Goal: Task Accomplishment & Management: Use online tool/utility

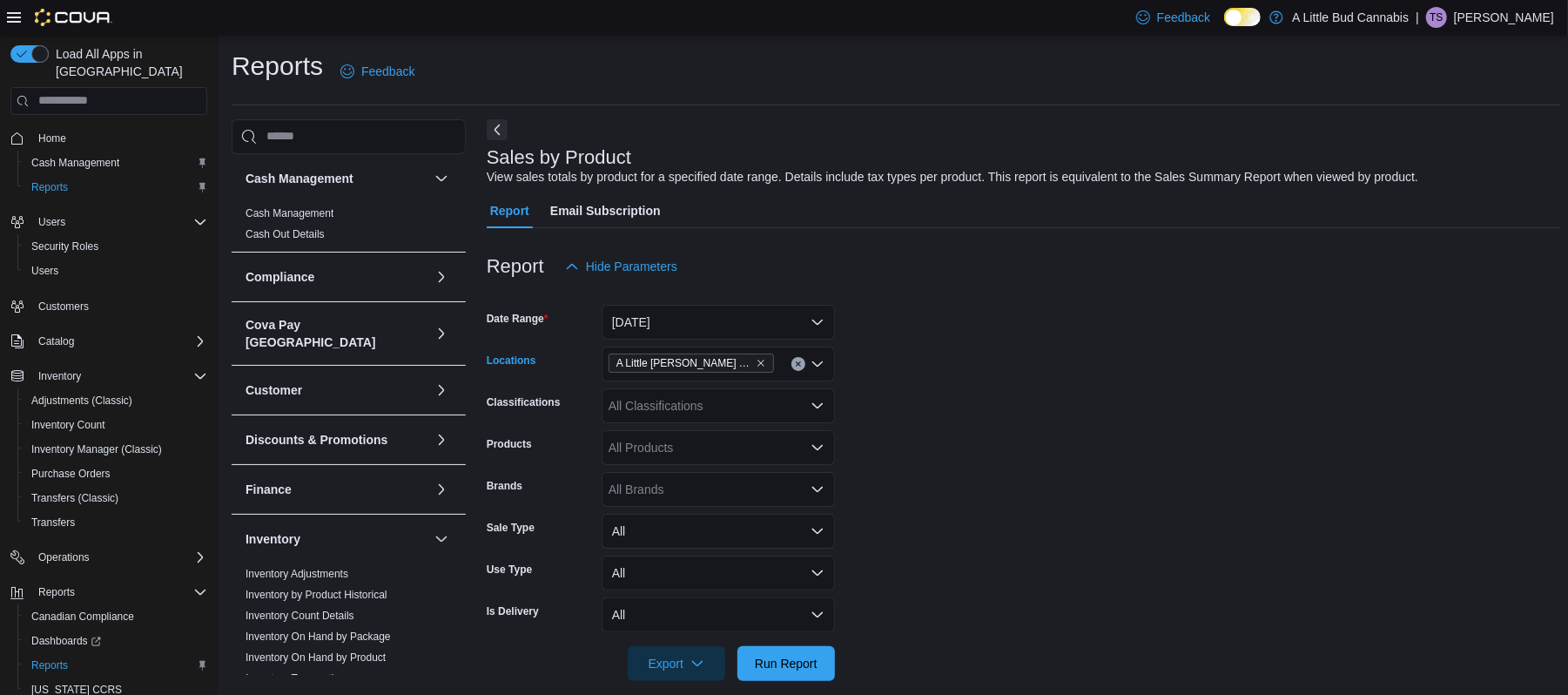
click at [827, 364] on div "A Little [PERSON_NAME] Rock" at bounding box center [718, 363] width 233 height 35
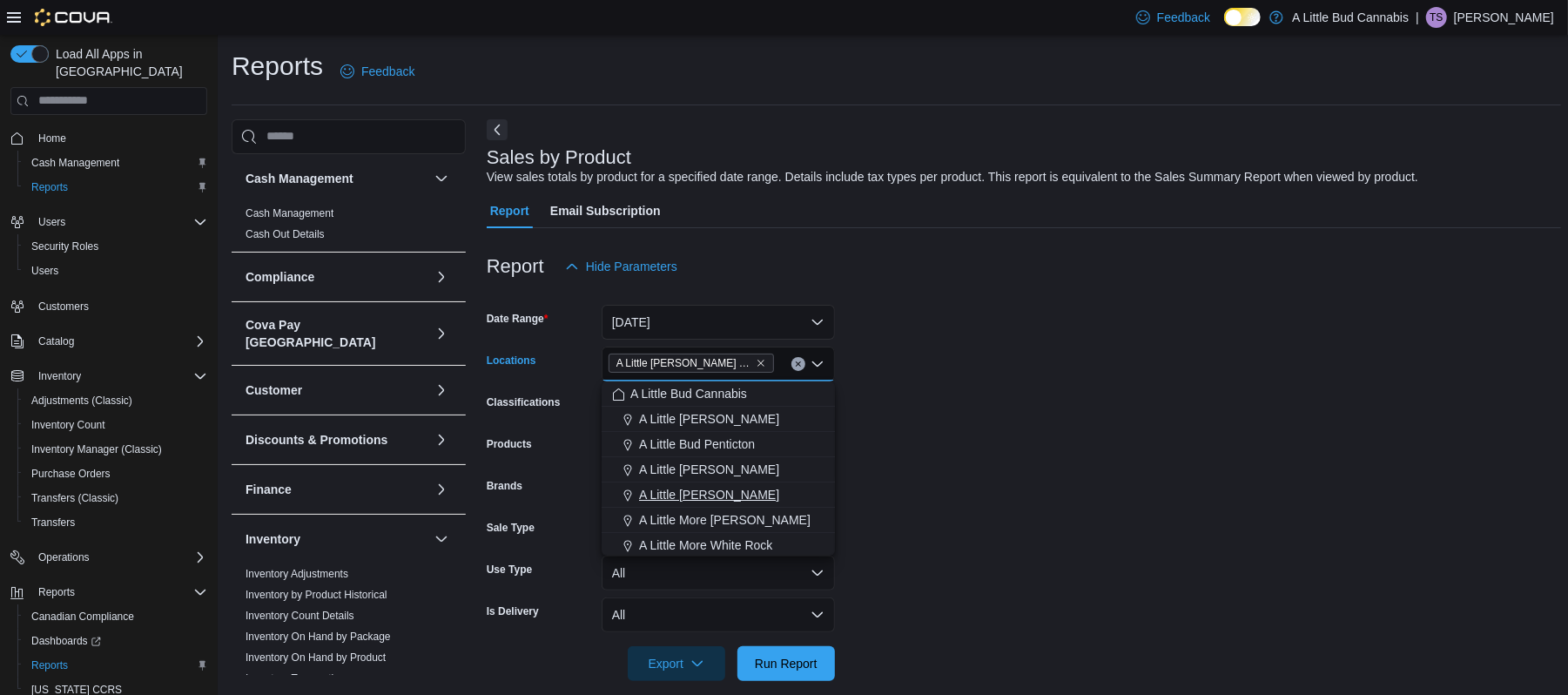
click at [735, 490] on span "A Little [PERSON_NAME]" at bounding box center [709, 495] width 140 height 18
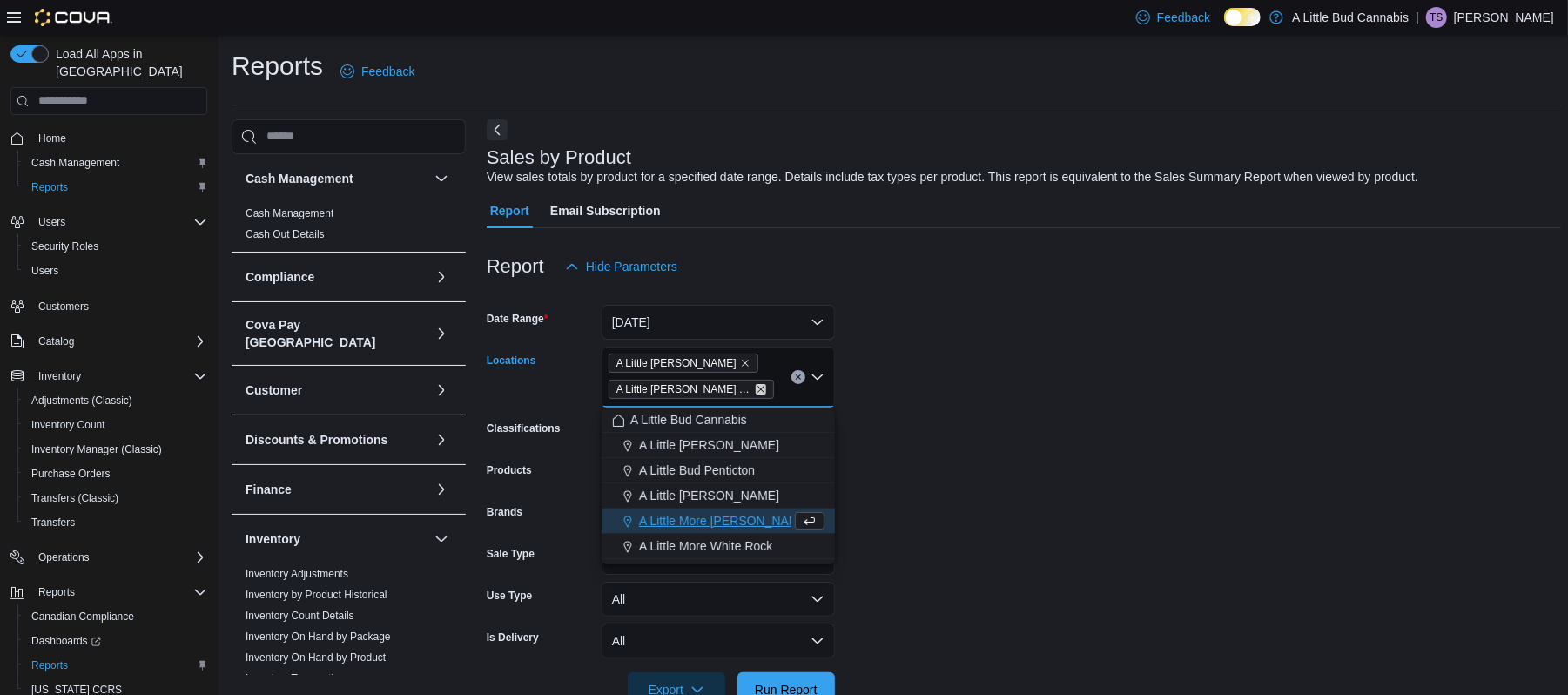
click at [756, 385] on icon "Remove A Little Bud White Rock from selection in this group" at bounding box center [761, 389] width 11 height 11
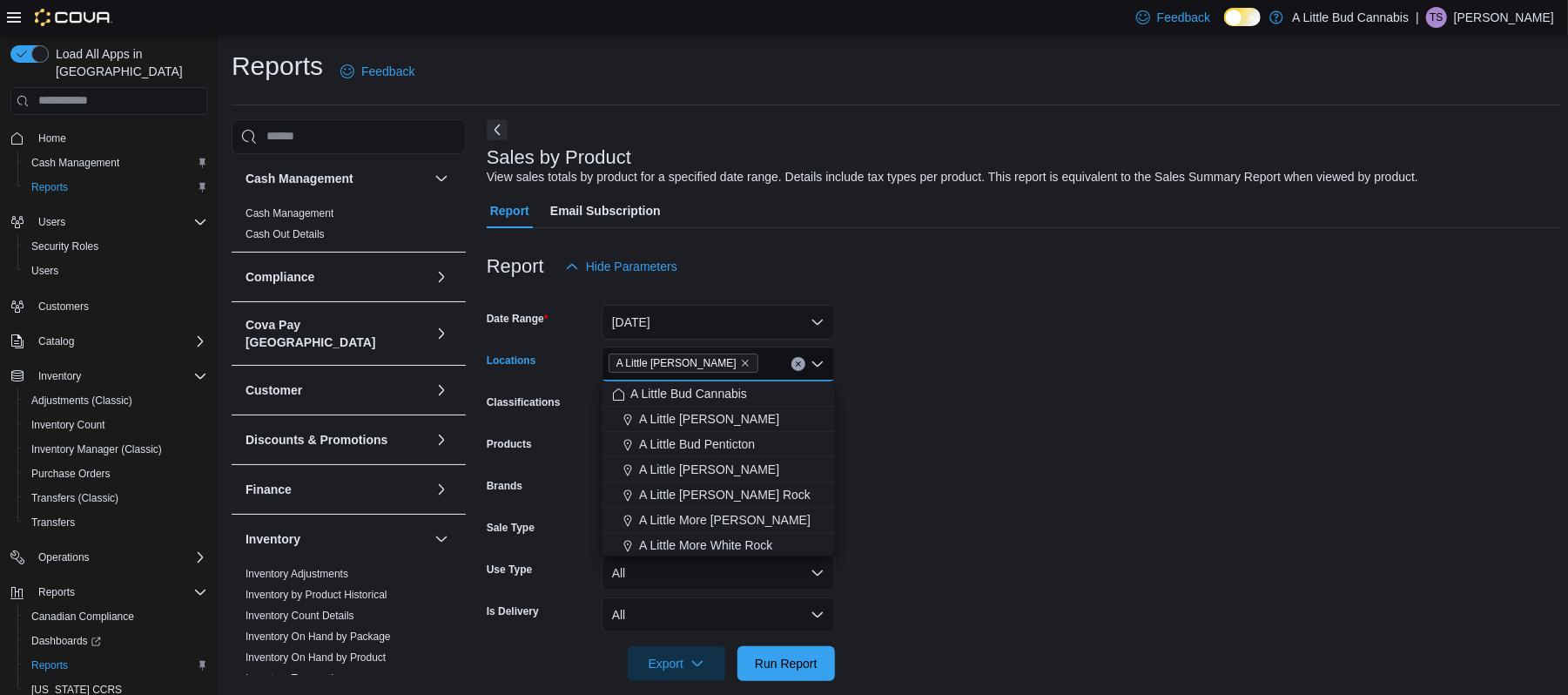
click at [944, 416] on form "Date Range [DATE] Locations A [GEOGRAPHIC_DATA][PERSON_NAME] Combo box. Selecte…" at bounding box center [1023, 483] width 1075 height 397
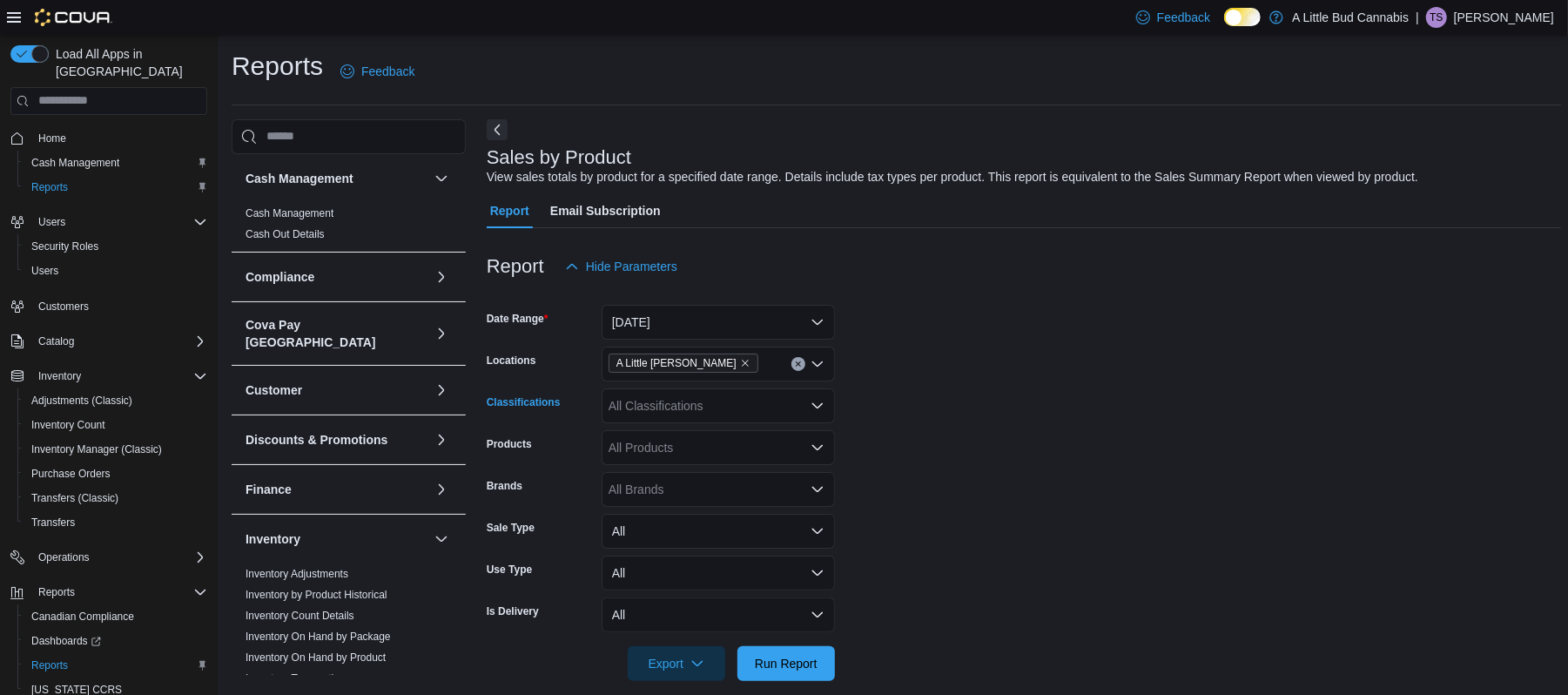
click at [823, 399] on icon "Open list of options" at bounding box center [817, 406] width 14 height 14
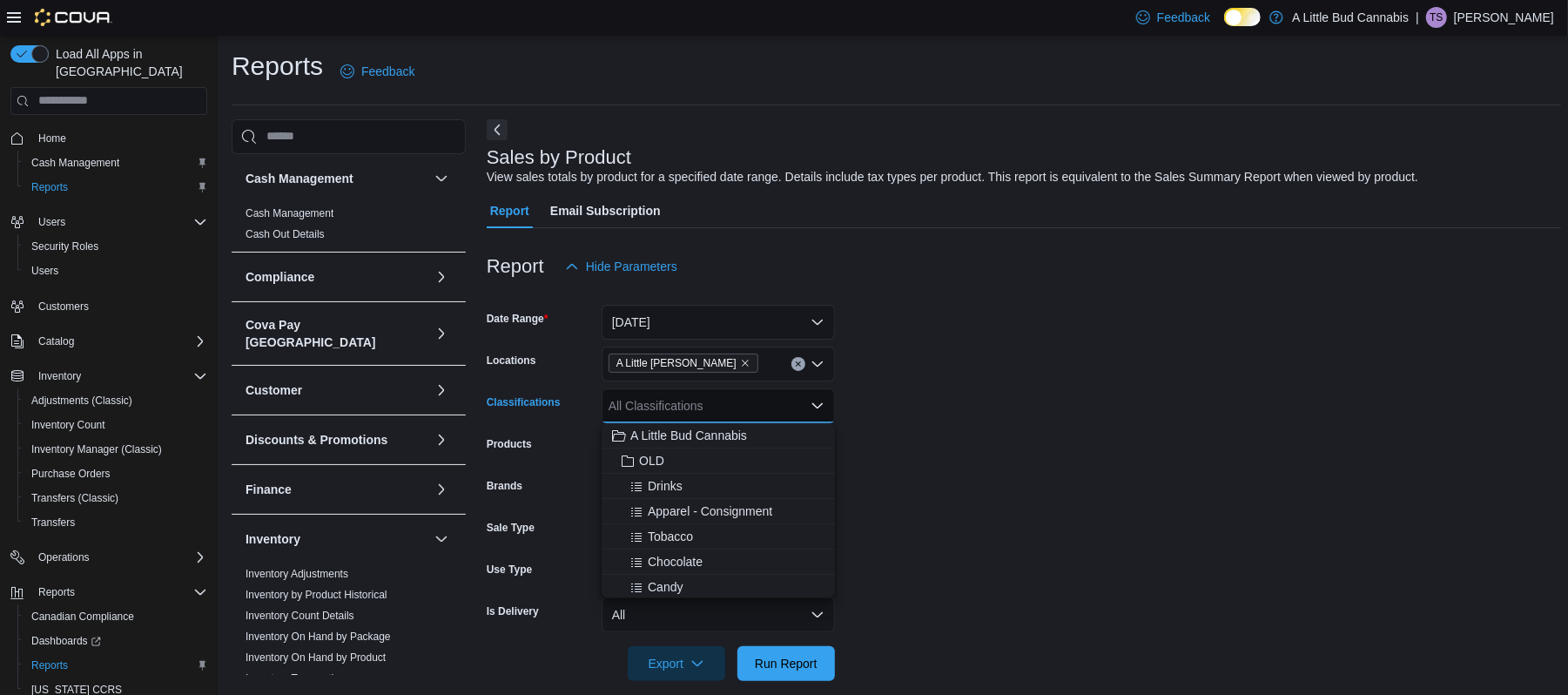
click at [975, 483] on form "Date Range [DATE] Locations A [GEOGRAPHIC_DATA][PERSON_NAME] Classifications Al…" at bounding box center [1023, 483] width 1075 height 397
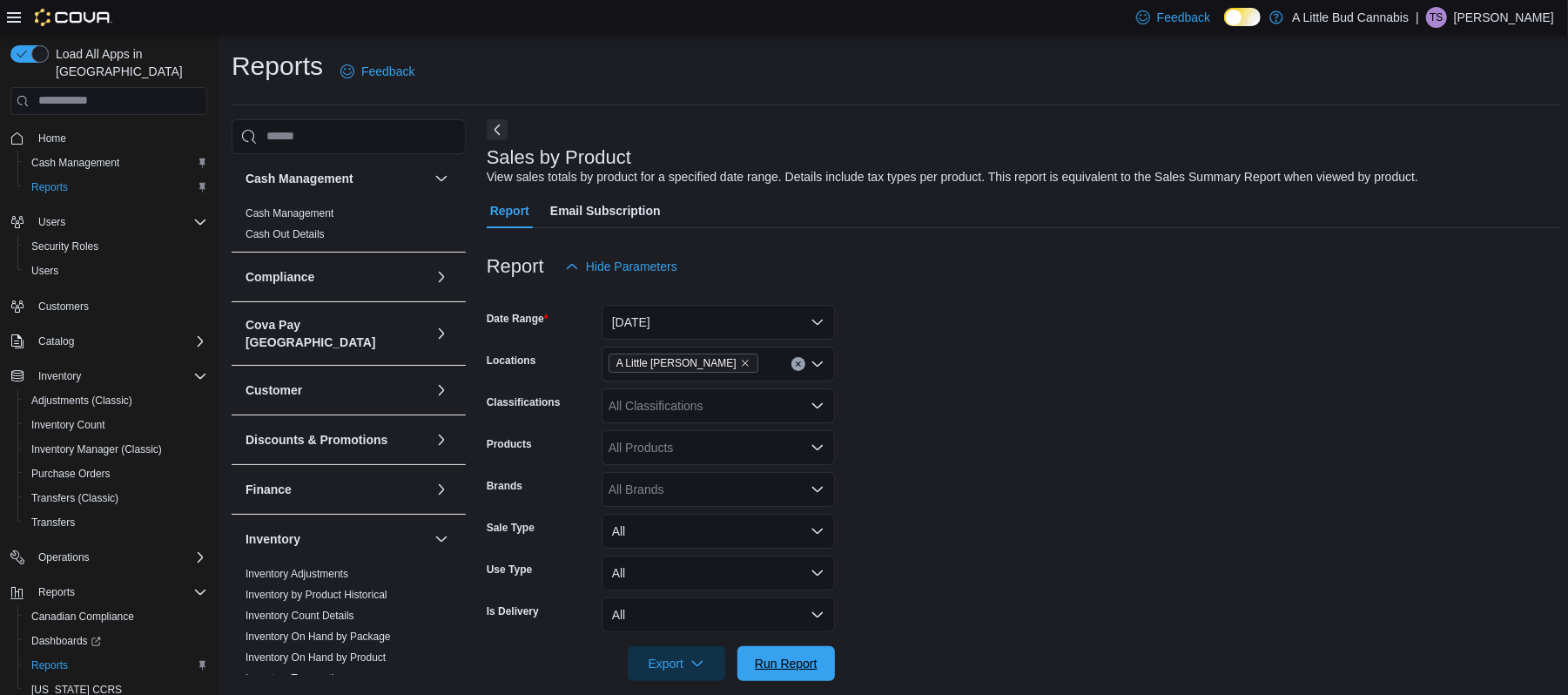
click at [815, 655] on span "Run Report" at bounding box center [786, 663] width 63 height 18
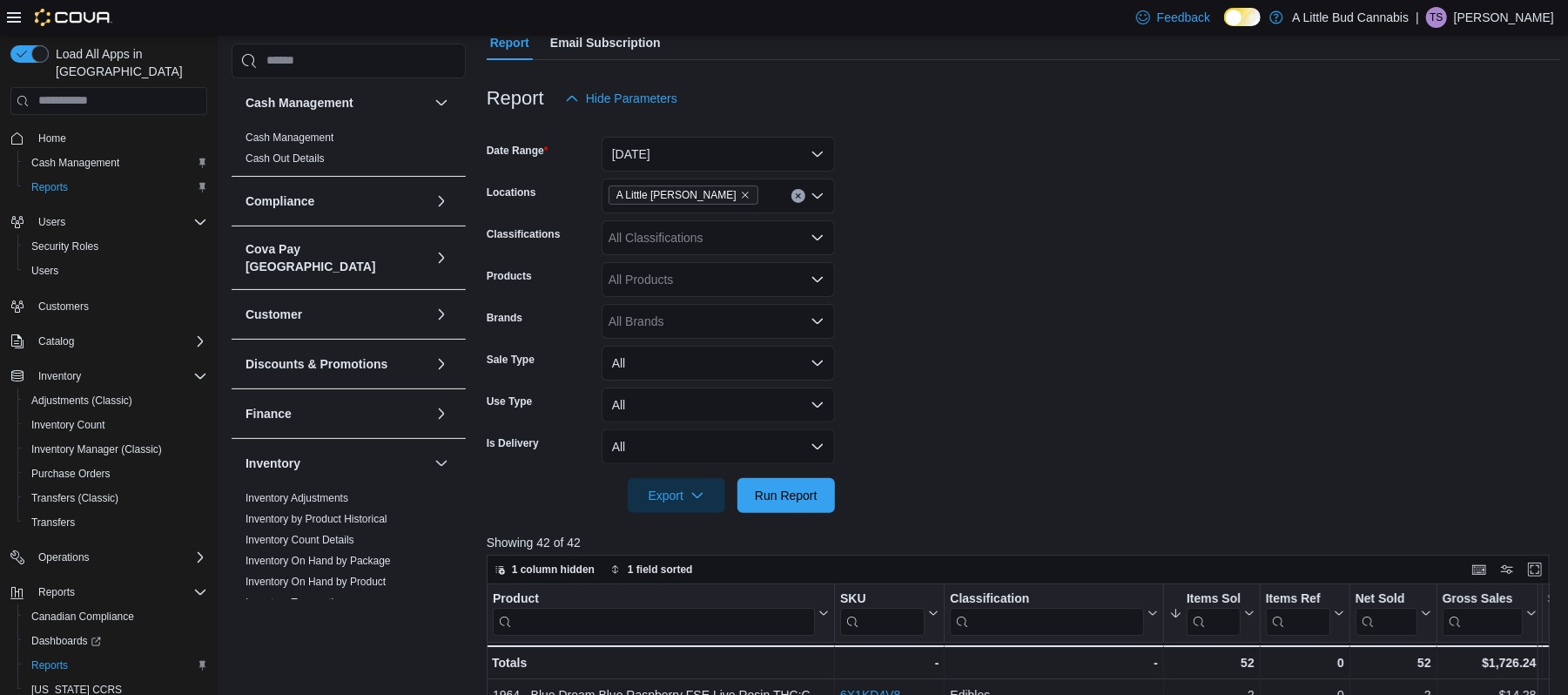
scroll to position [165, 0]
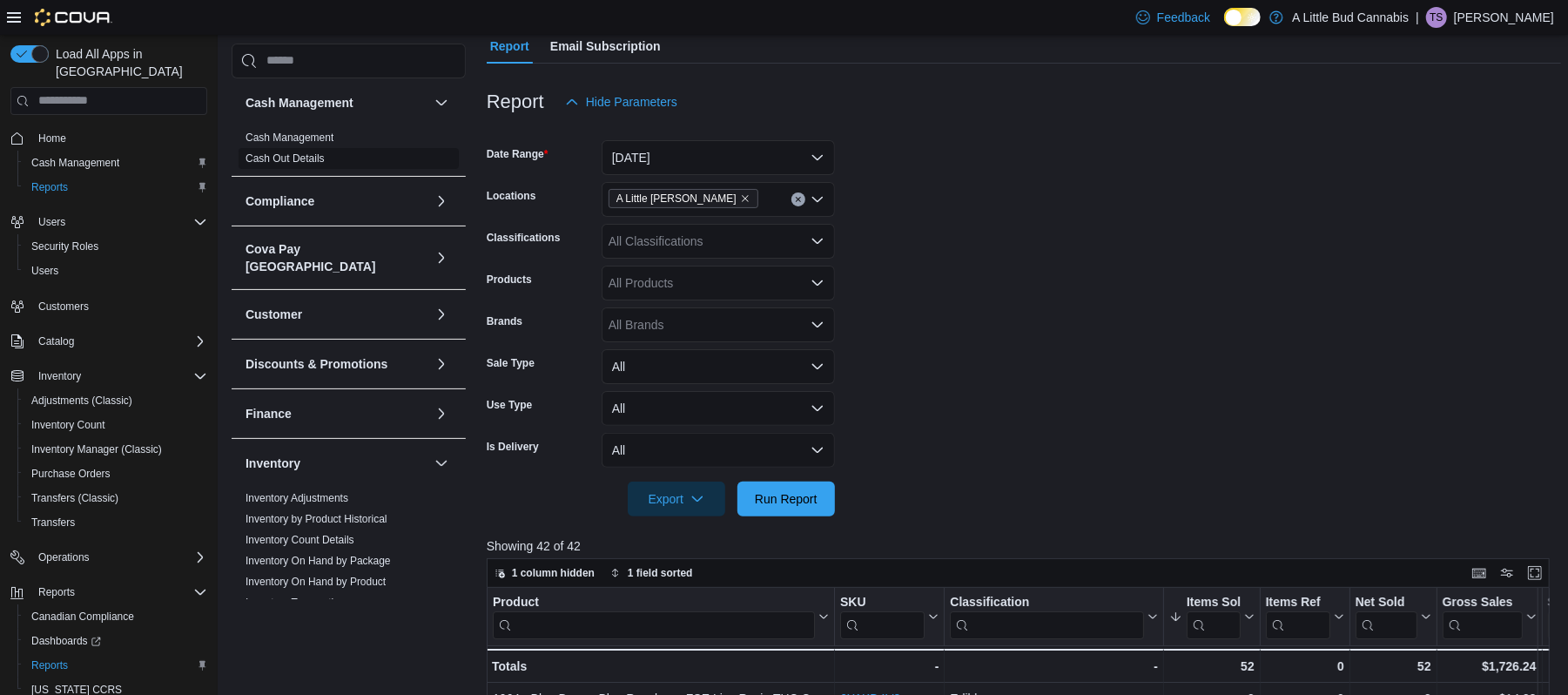
click at [297, 155] on link "Cash Out Details" at bounding box center [285, 158] width 79 height 12
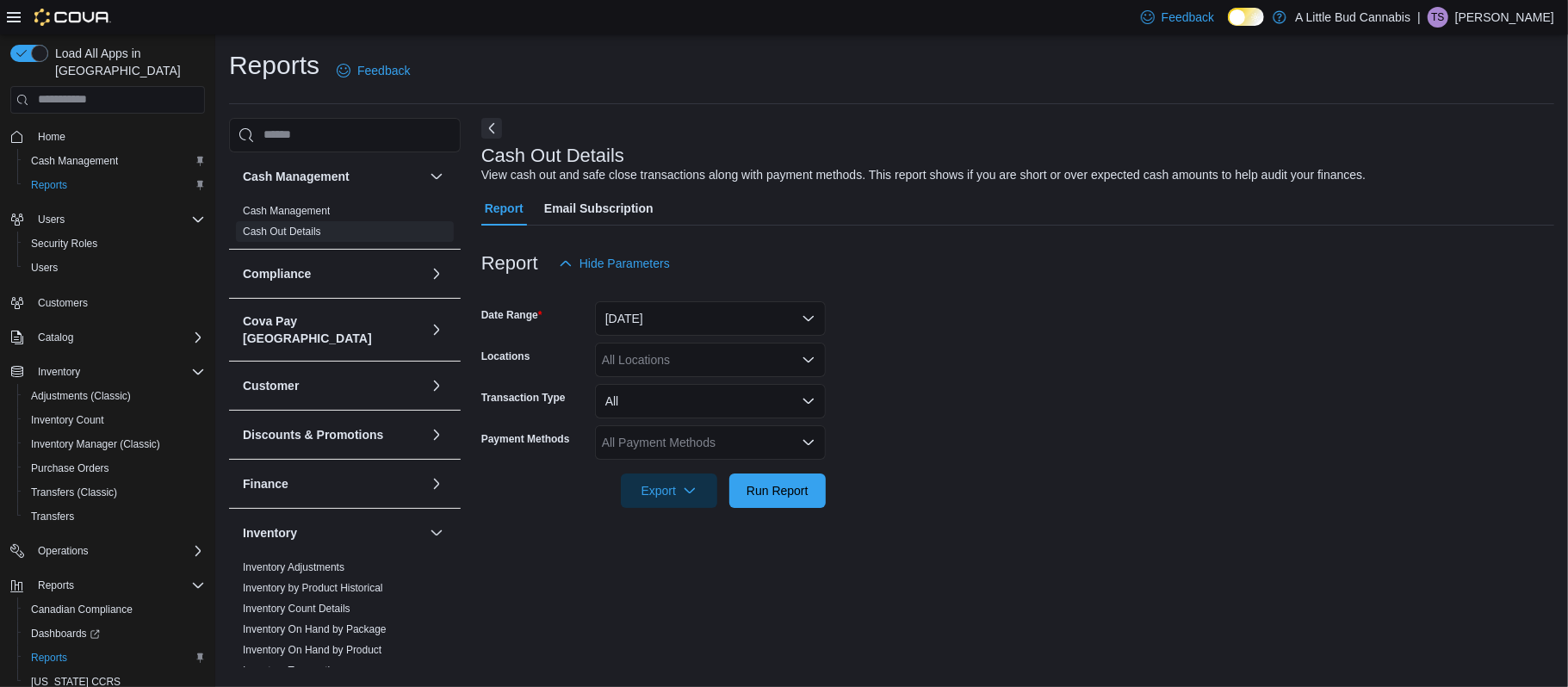
click at [665, 373] on div "All Locations" at bounding box center [711, 359] width 230 height 34
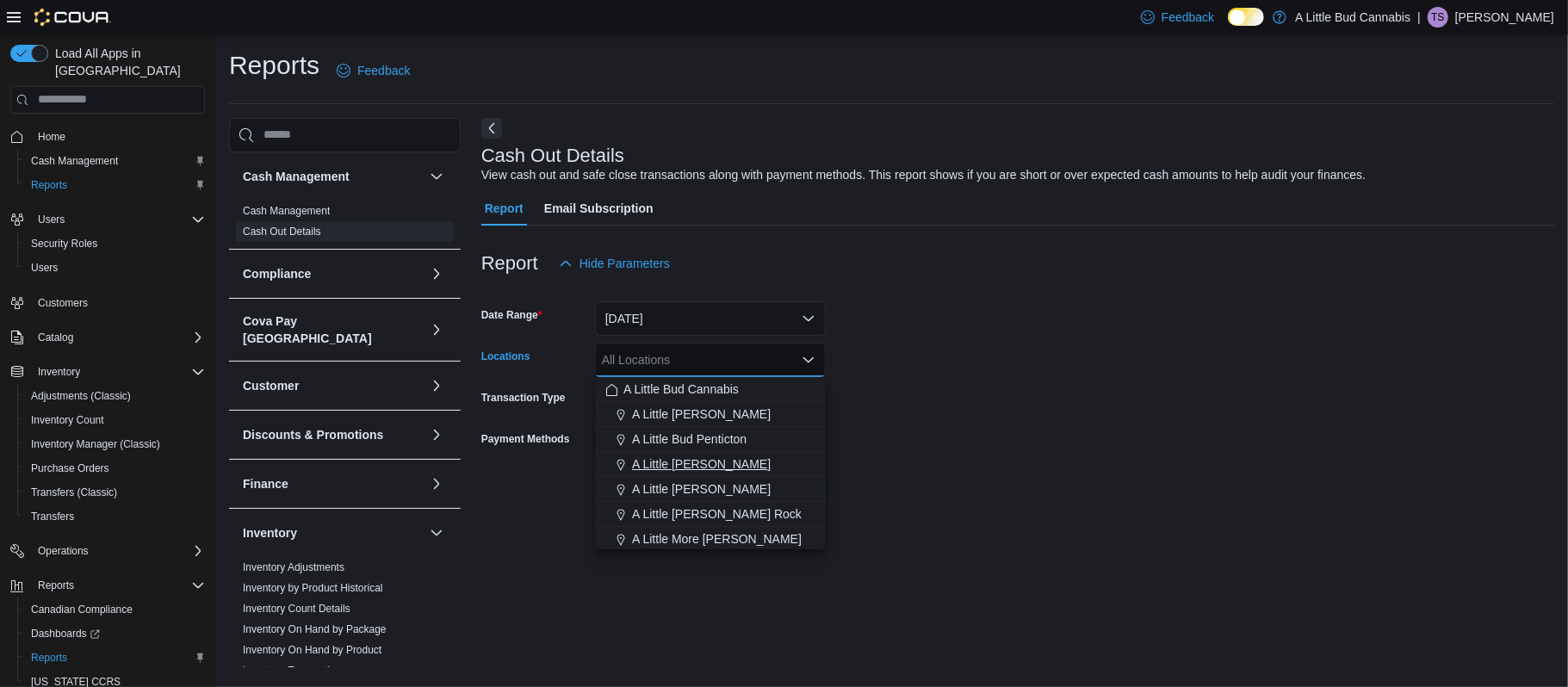
click at [723, 471] on span "A Little [PERSON_NAME]" at bounding box center [702, 465] width 139 height 18
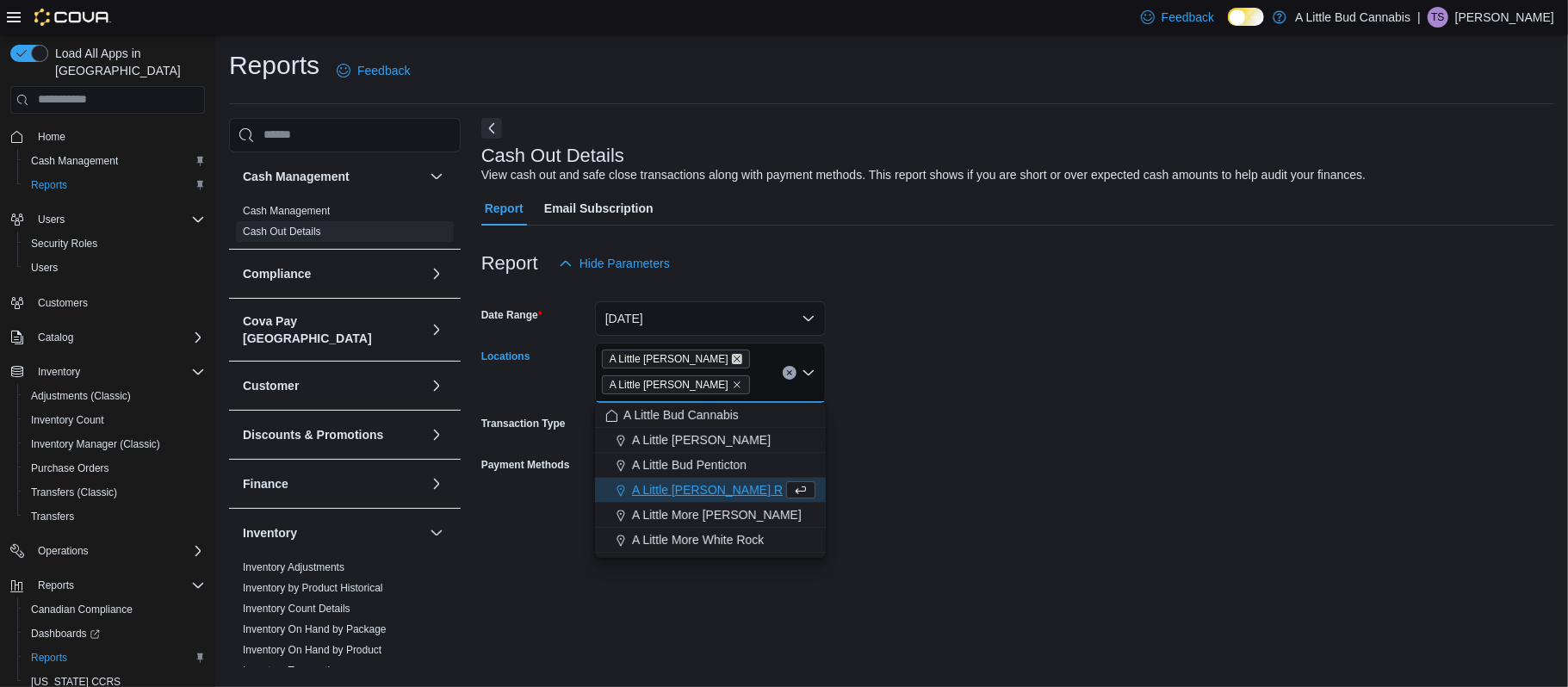
click at [737, 354] on icon "Remove A Little Bud Summerland from selection in this group" at bounding box center [737, 359] width 11 height 11
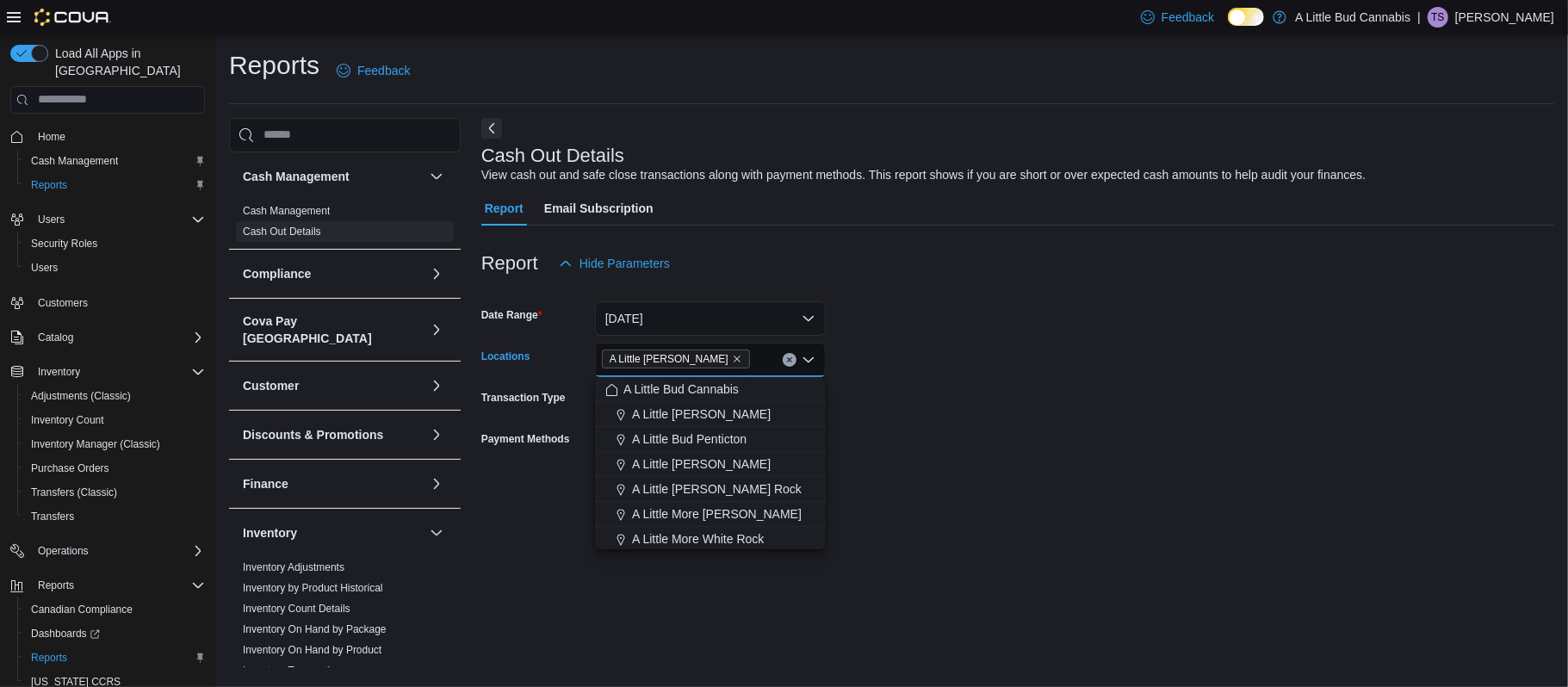
click at [894, 377] on form "Date Range [DATE] Locations A [GEOGRAPHIC_DATA][PERSON_NAME] Combo box. Selecte…" at bounding box center [1017, 394] width 1073 height 227
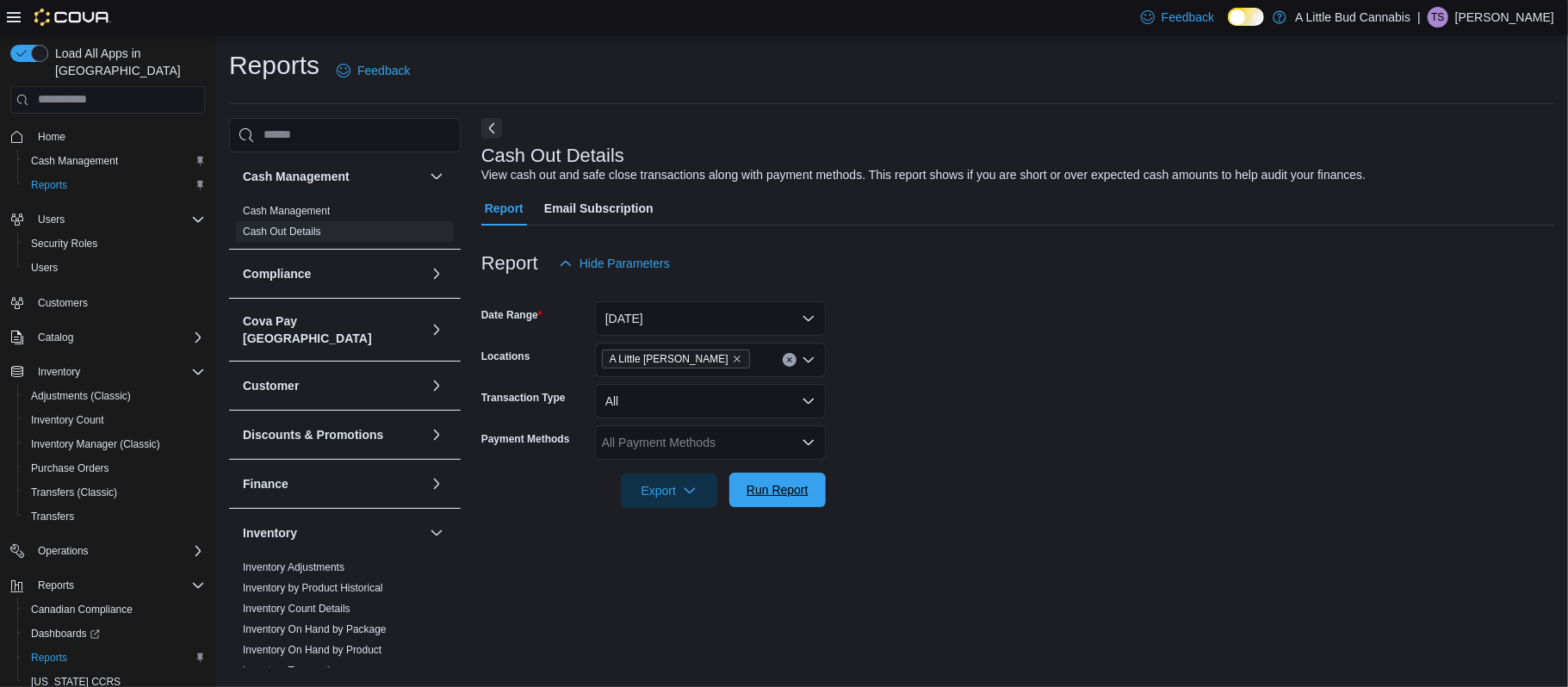
click at [742, 491] on span "Run Report" at bounding box center [778, 489] width 76 height 34
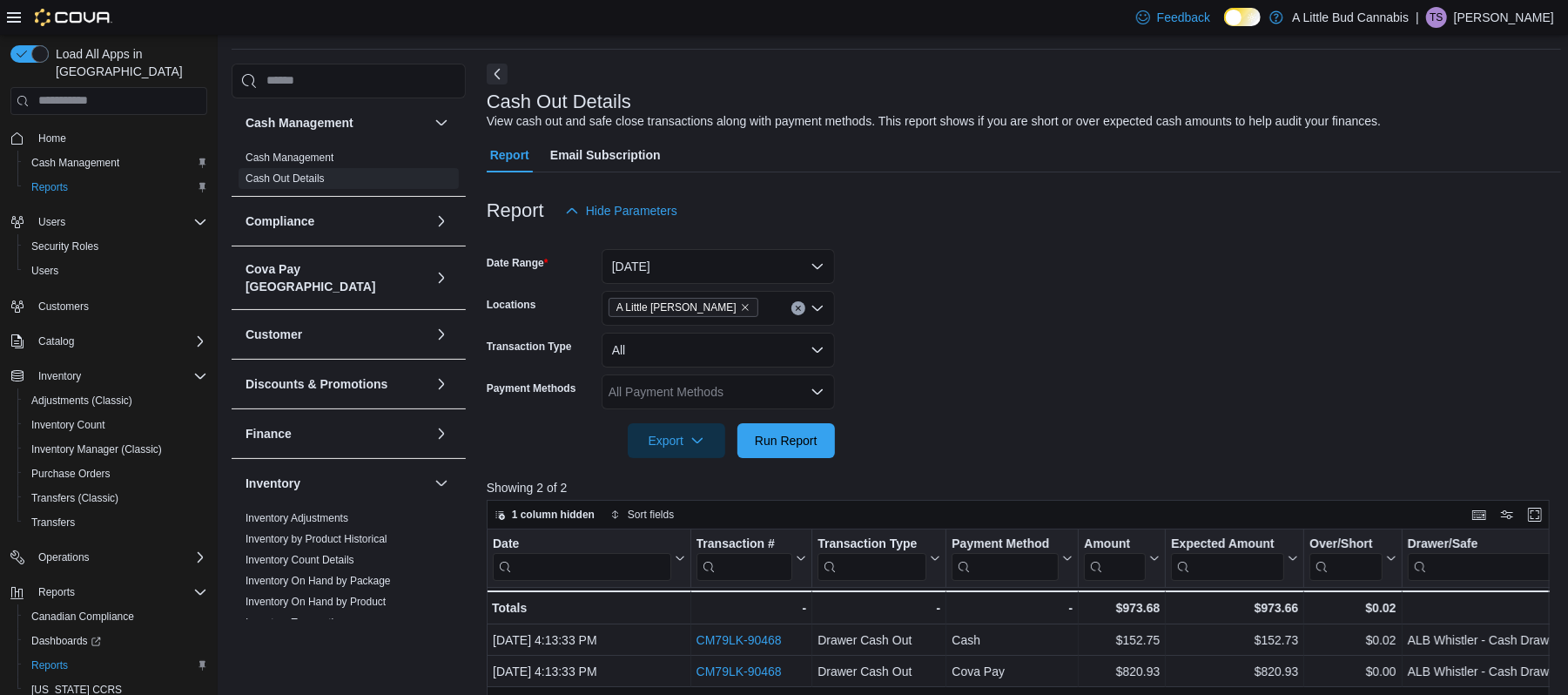
scroll to position [54, 0]
click at [674, 350] on button "All" at bounding box center [718, 351] width 233 height 35
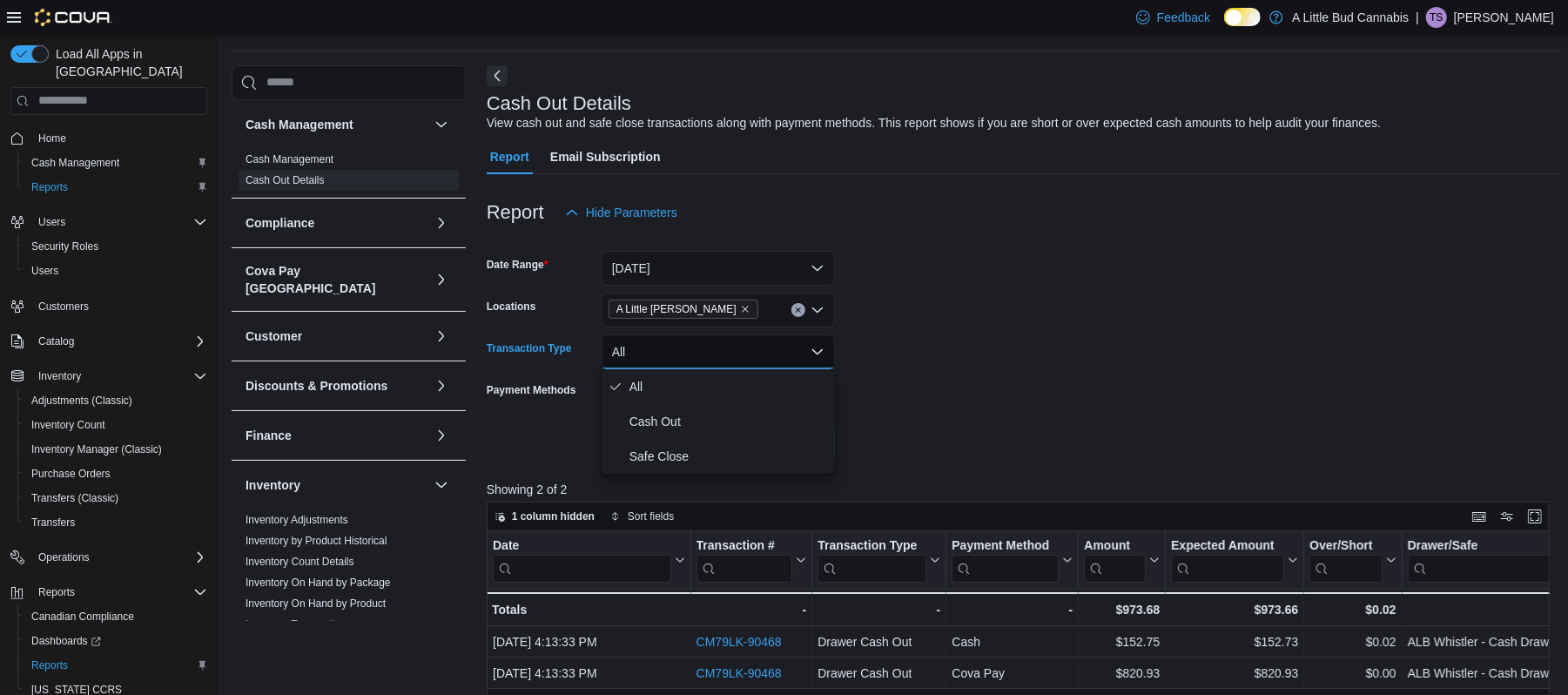
click at [948, 443] on form "Date Range [DATE] Locations A [GEOGRAPHIC_DATA][PERSON_NAME] Transaction Type A…" at bounding box center [1023, 345] width 1075 height 230
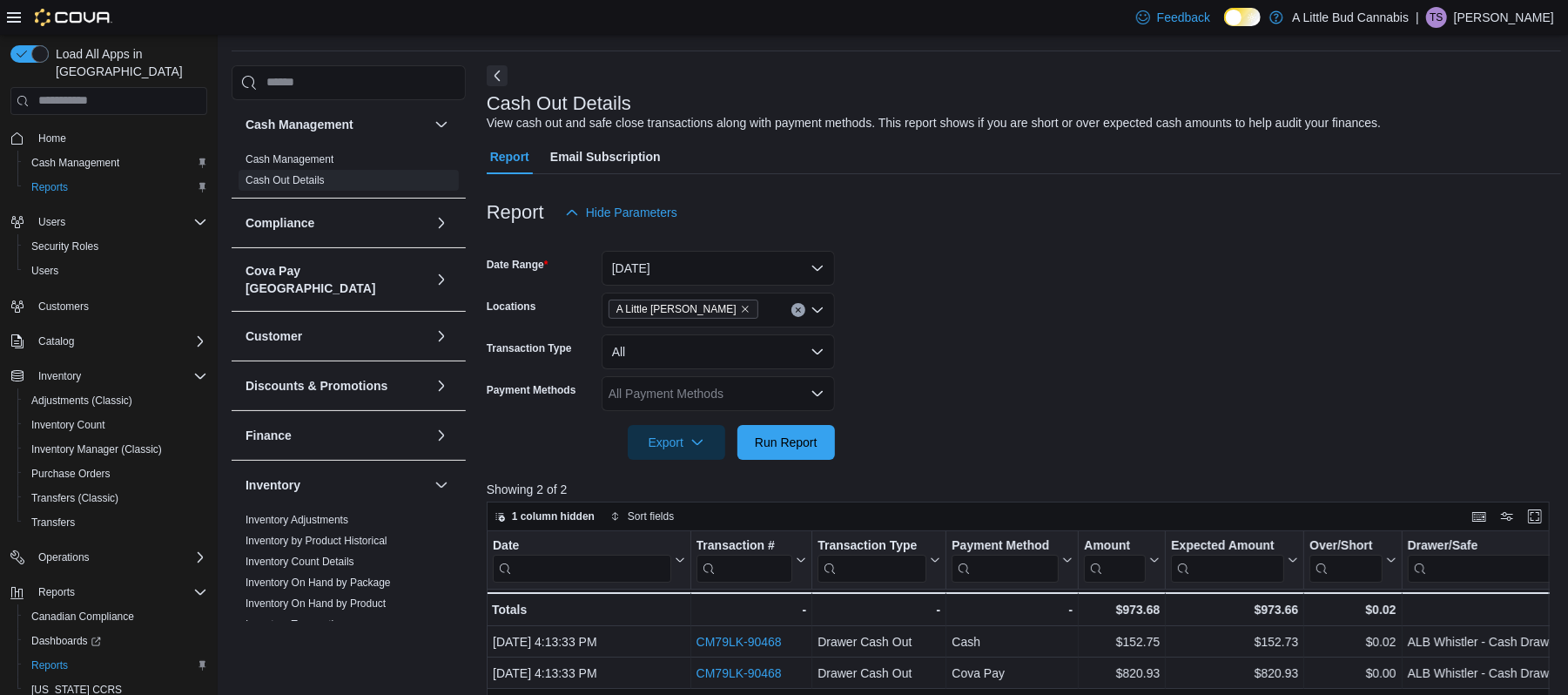
click at [669, 404] on div "All Payment Methods" at bounding box center [718, 393] width 233 height 35
click at [918, 415] on div at bounding box center [1023, 418] width 1075 height 14
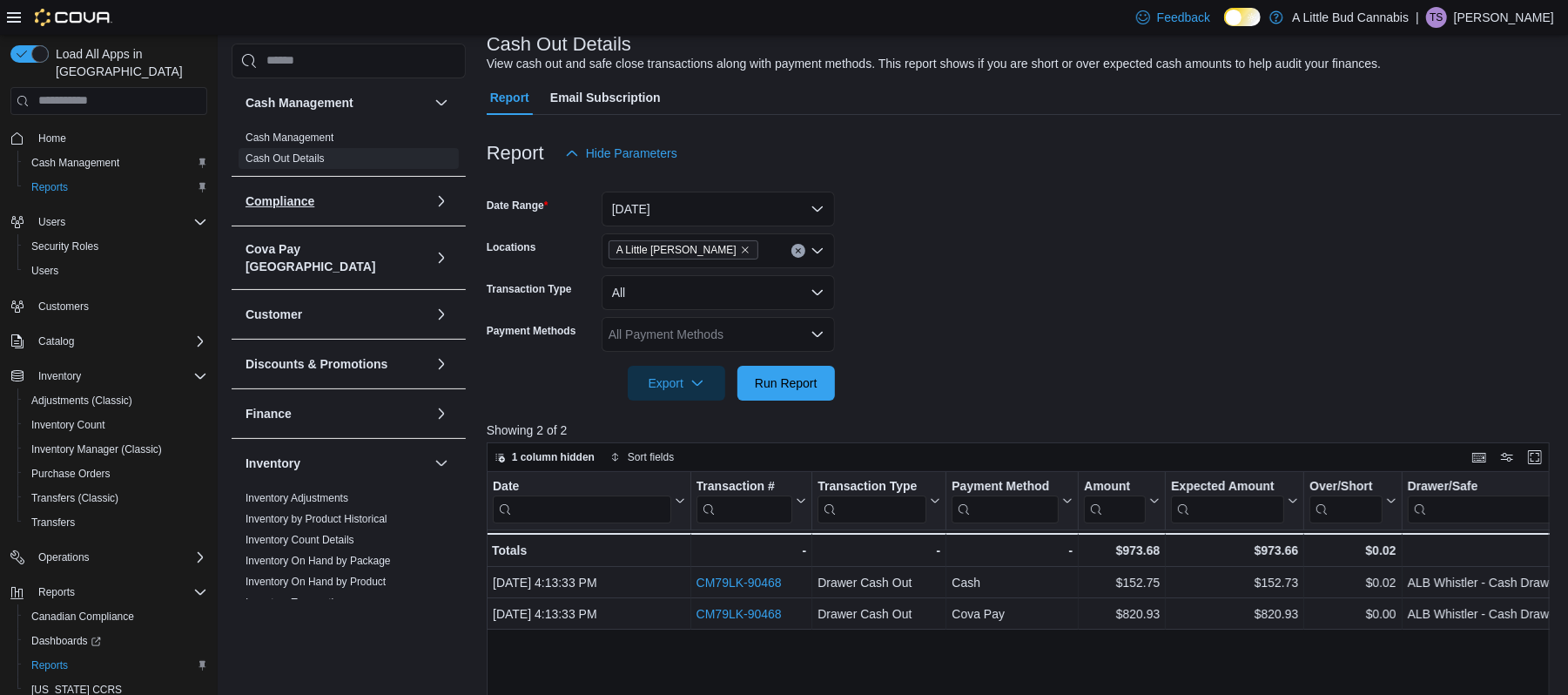
scroll to position [0, 0]
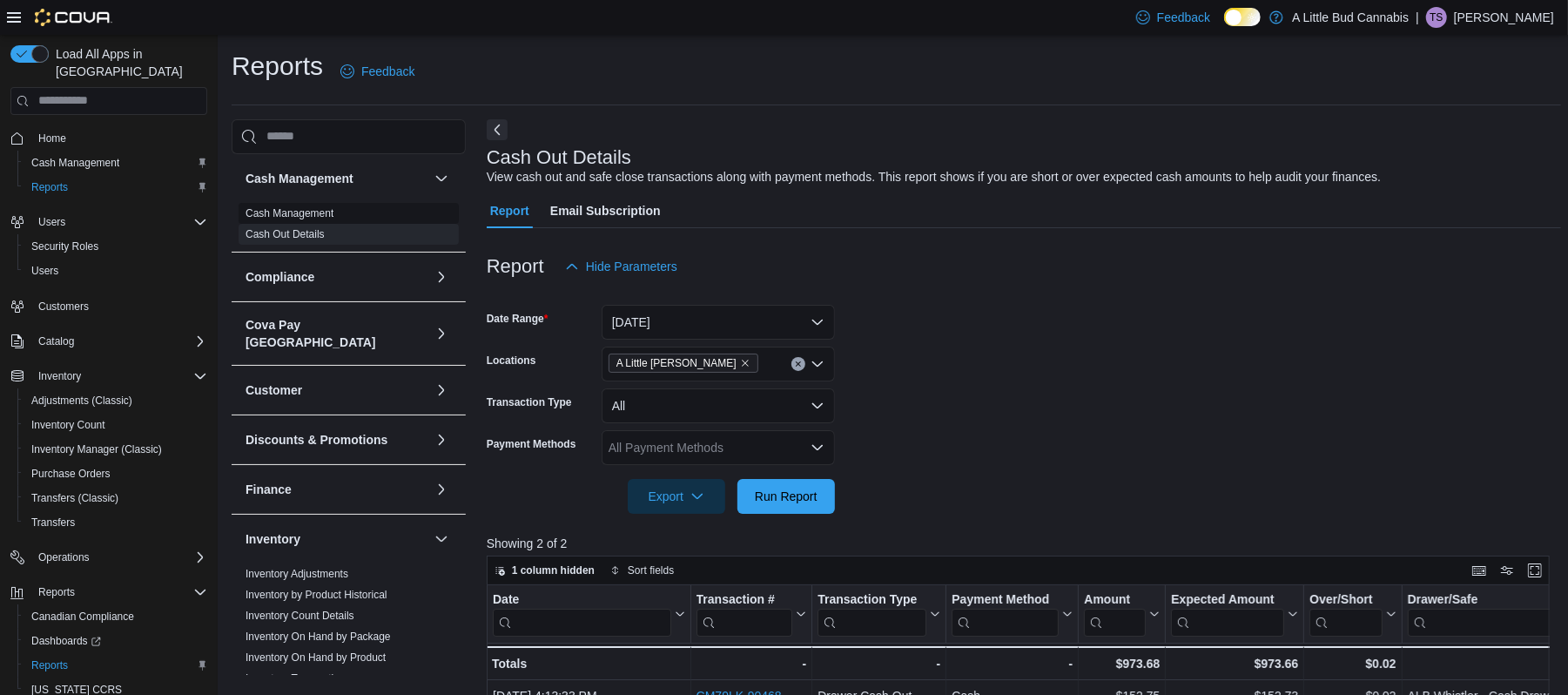
click at [303, 203] on span "Cash Management" at bounding box center [348, 213] width 220 height 21
click at [287, 212] on link "Cash Management" at bounding box center [289, 213] width 88 height 12
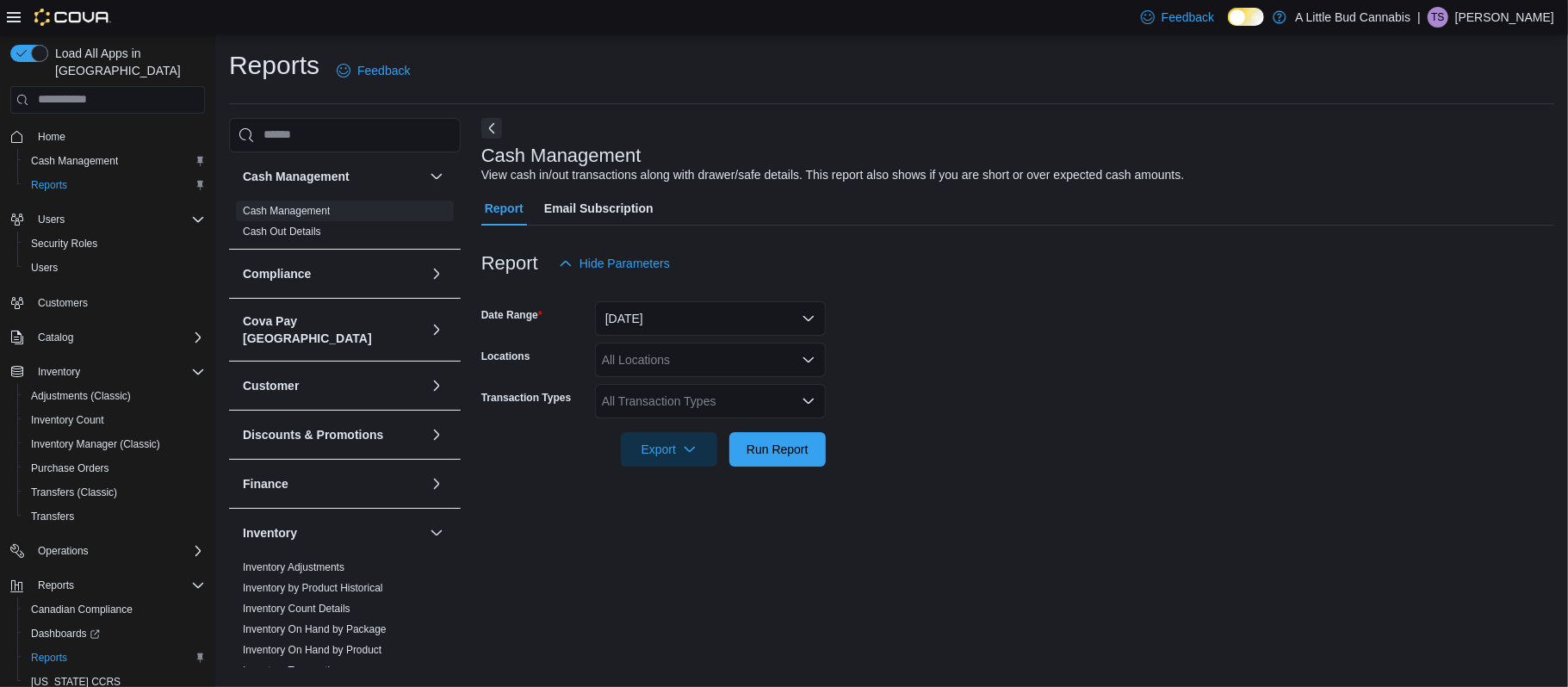
click at [608, 360] on div "All Locations" at bounding box center [711, 359] width 230 height 34
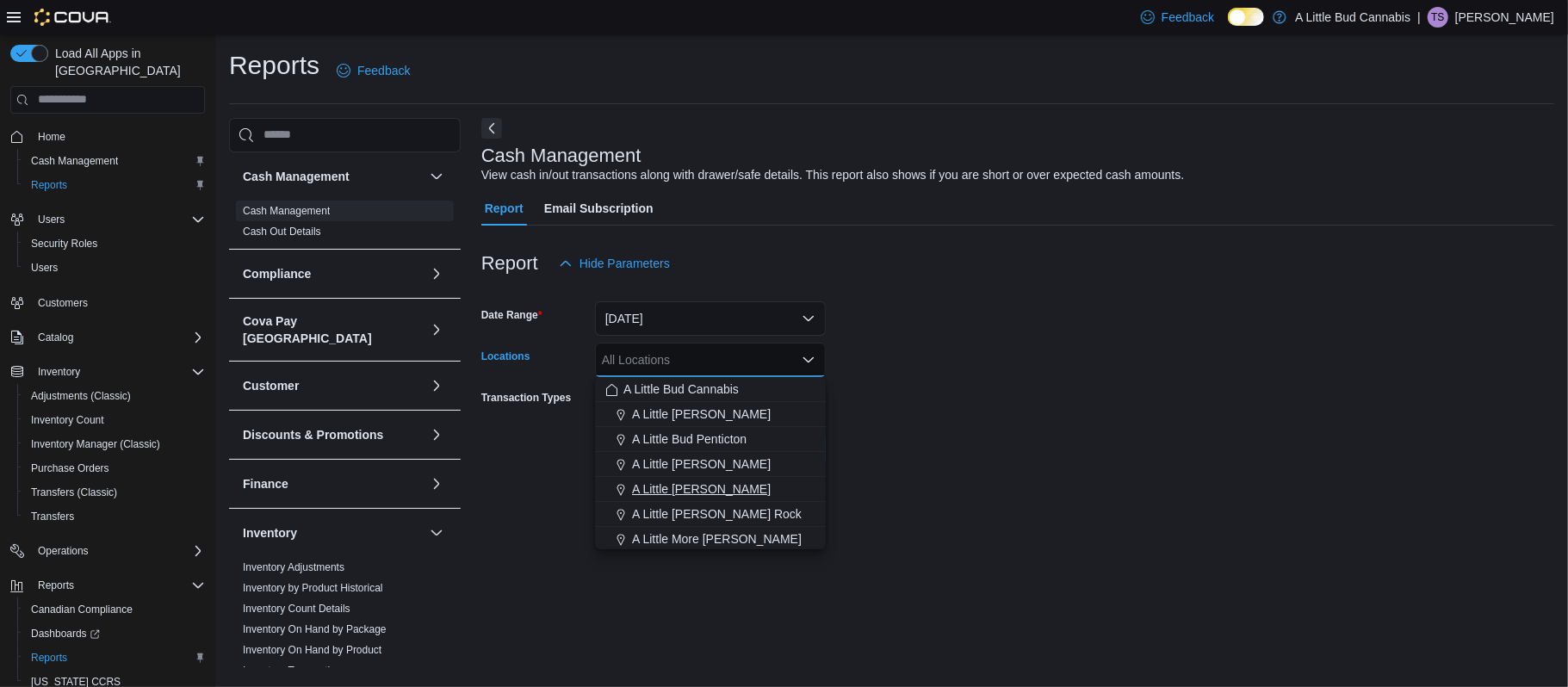
click at [673, 486] on span "A Little [PERSON_NAME]" at bounding box center [702, 489] width 139 height 18
click at [947, 469] on div at bounding box center [1017, 476] width 1073 height 20
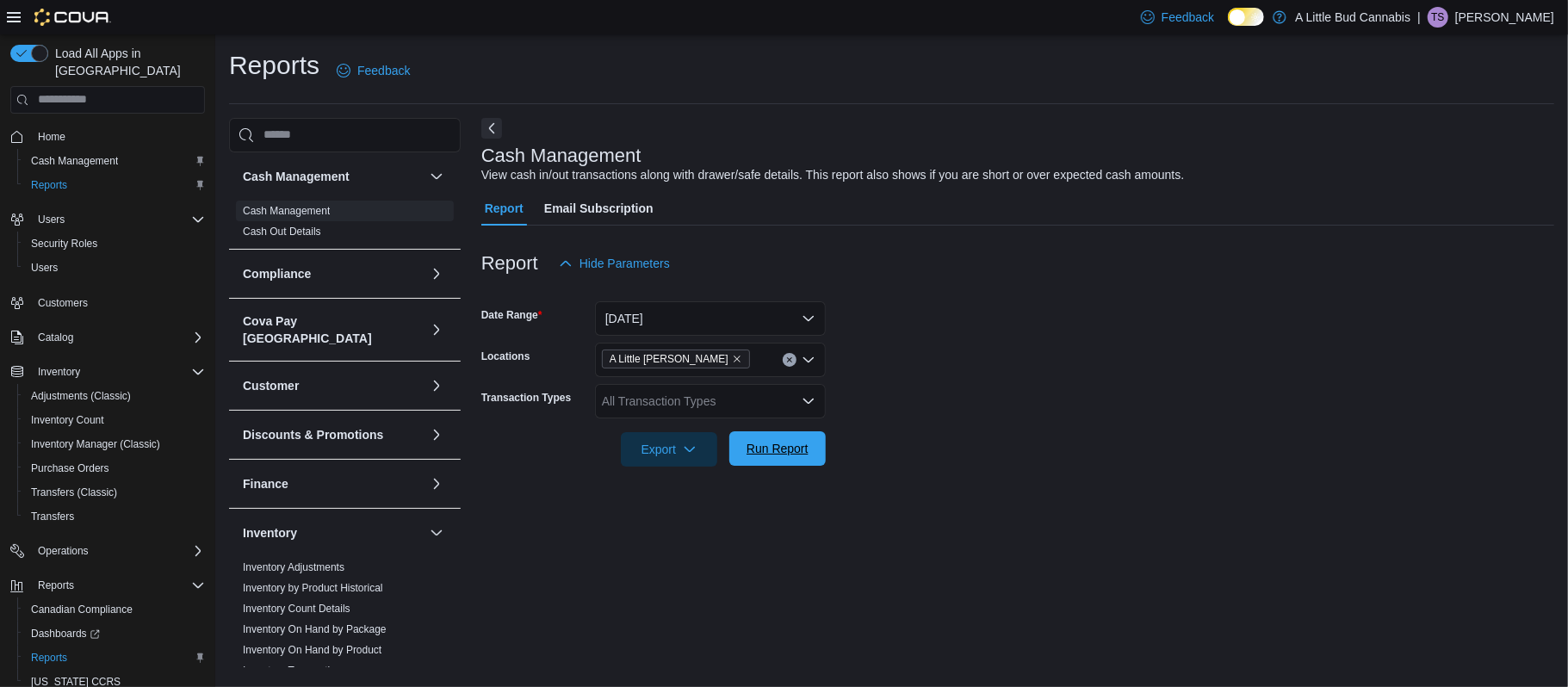
click at [756, 442] on span "Run Report" at bounding box center [778, 449] width 62 height 18
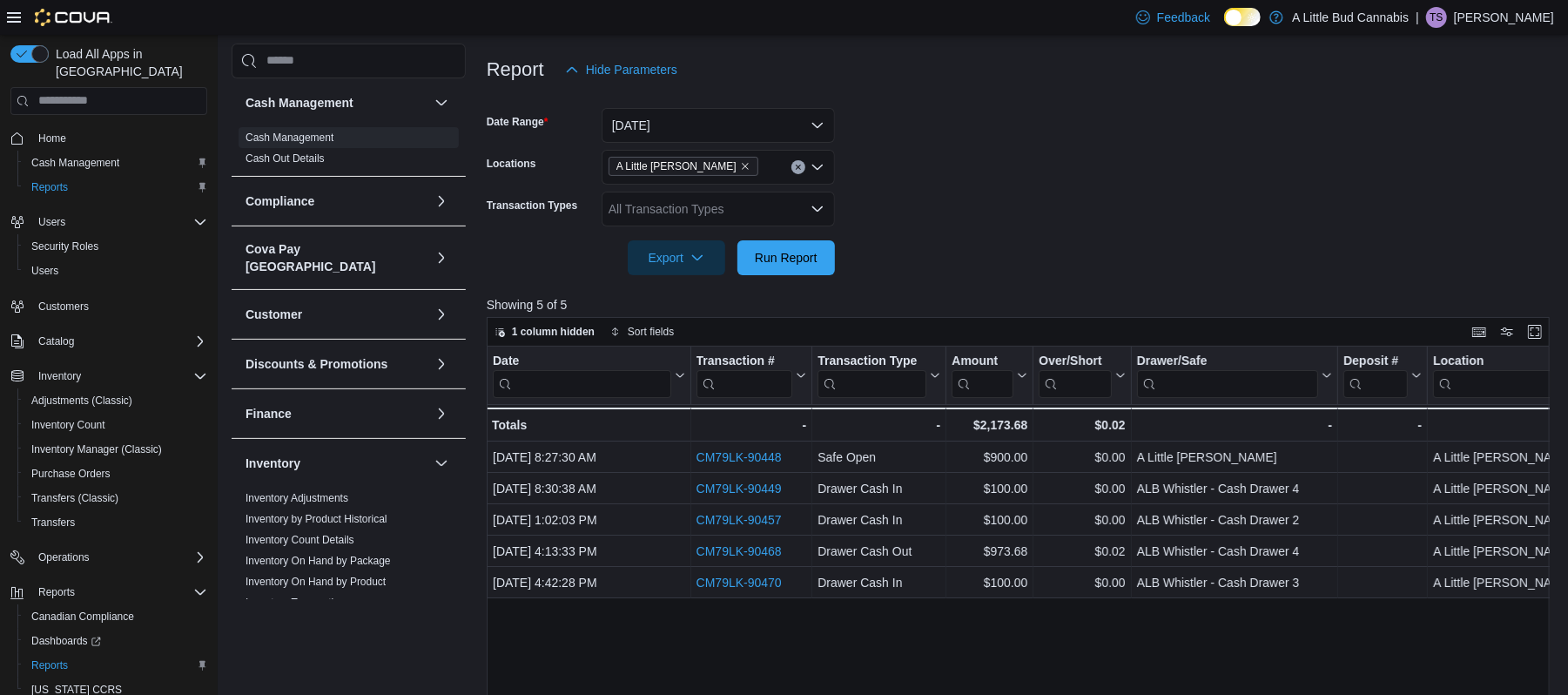
scroll to position [122, 0]
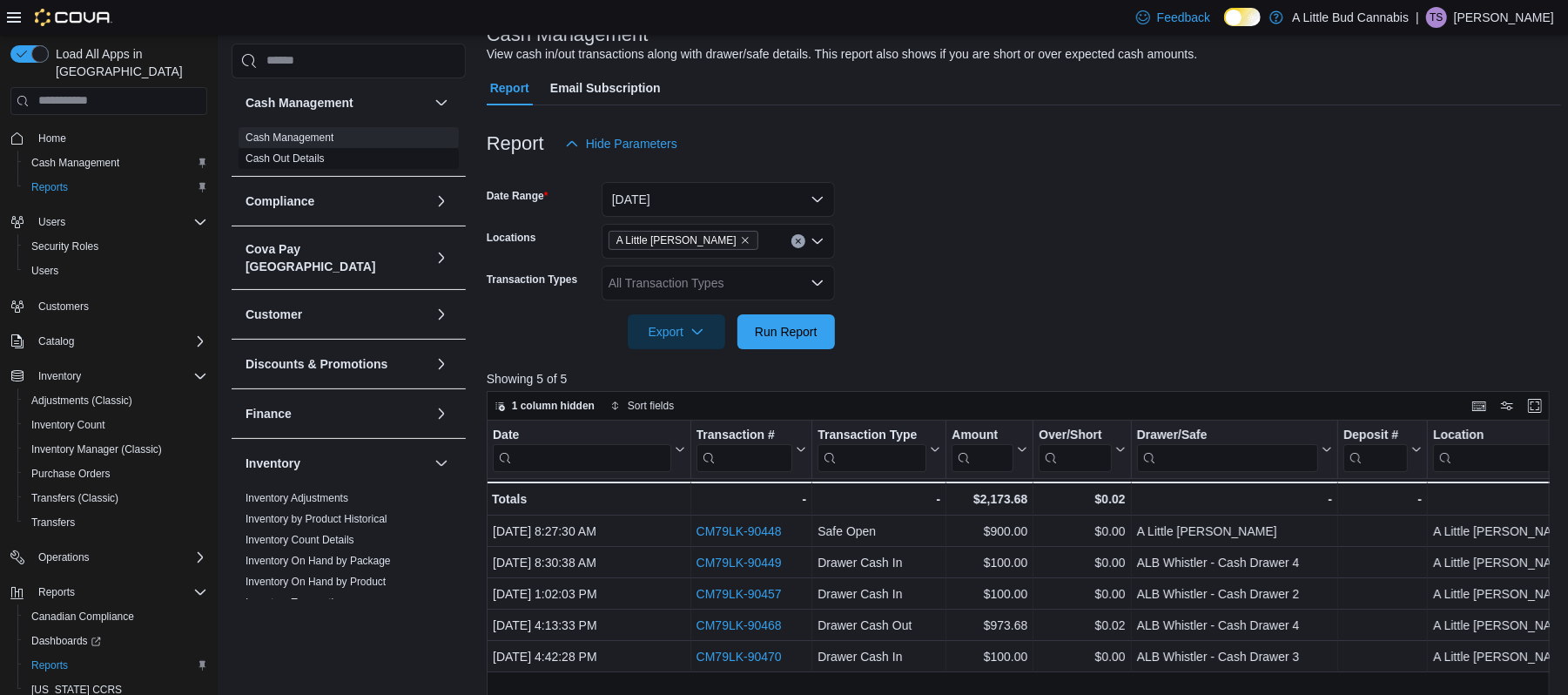
click at [291, 152] on link "Cash Out Details" at bounding box center [285, 158] width 79 height 12
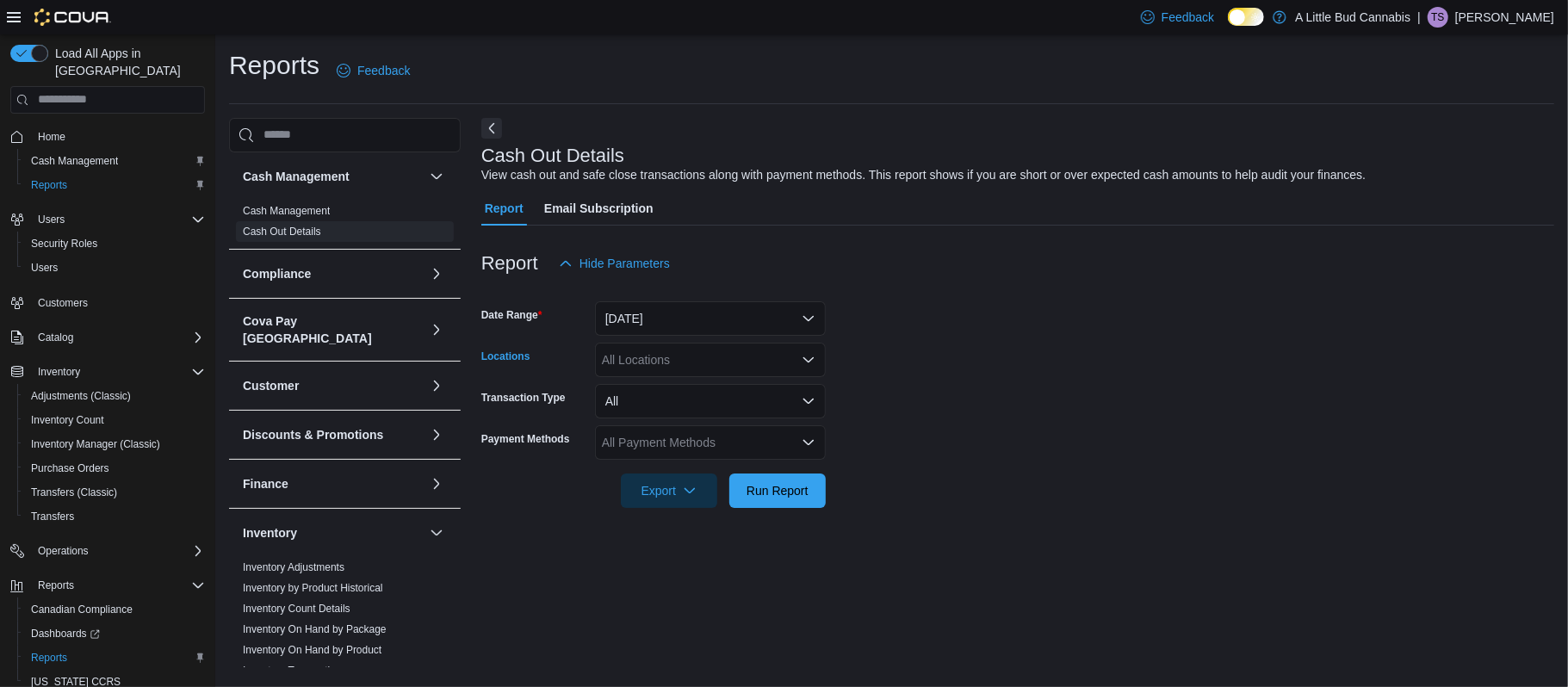
click at [666, 358] on div "All Locations" at bounding box center [711, 359] width 230 height 34
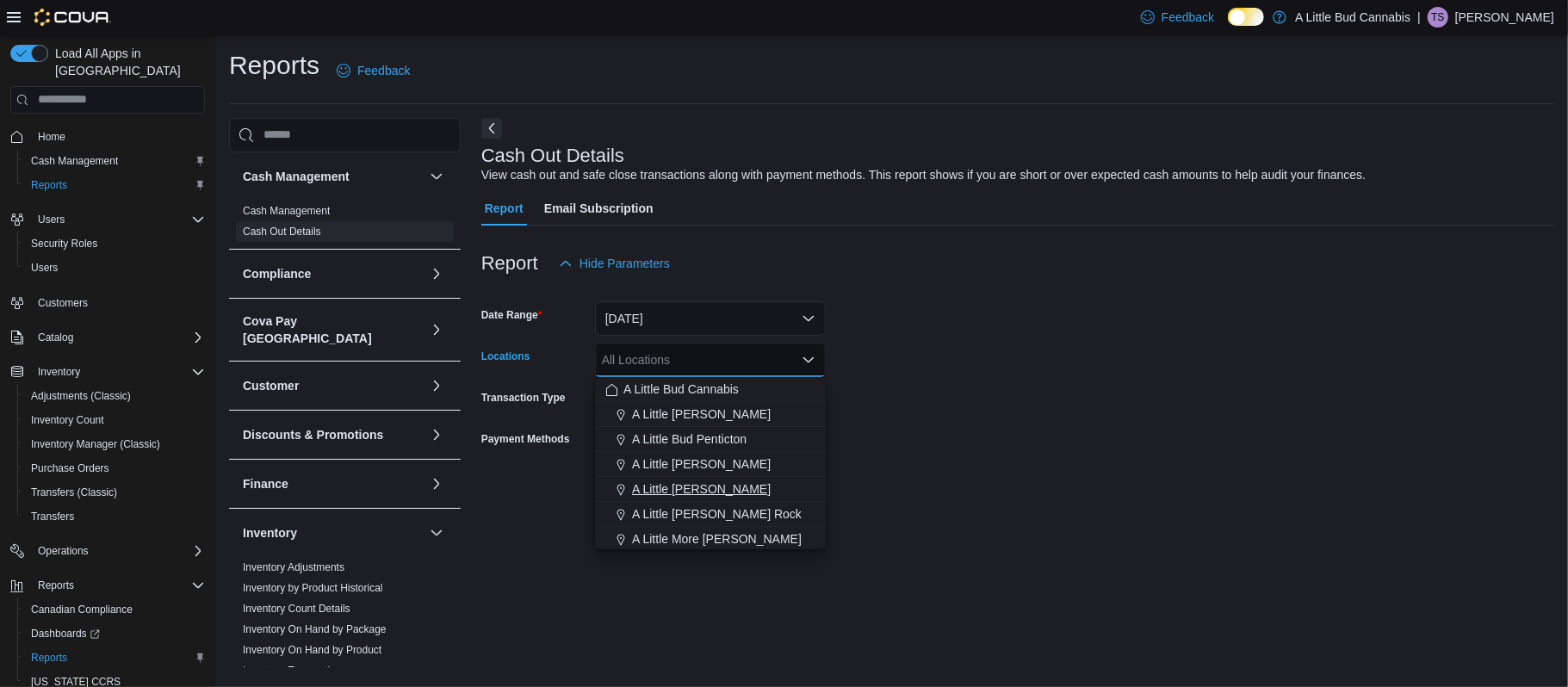
click at [680, 493] on span "A Little [PERSON_NAME]" at bounding box center [702, 489] width 139 height 18
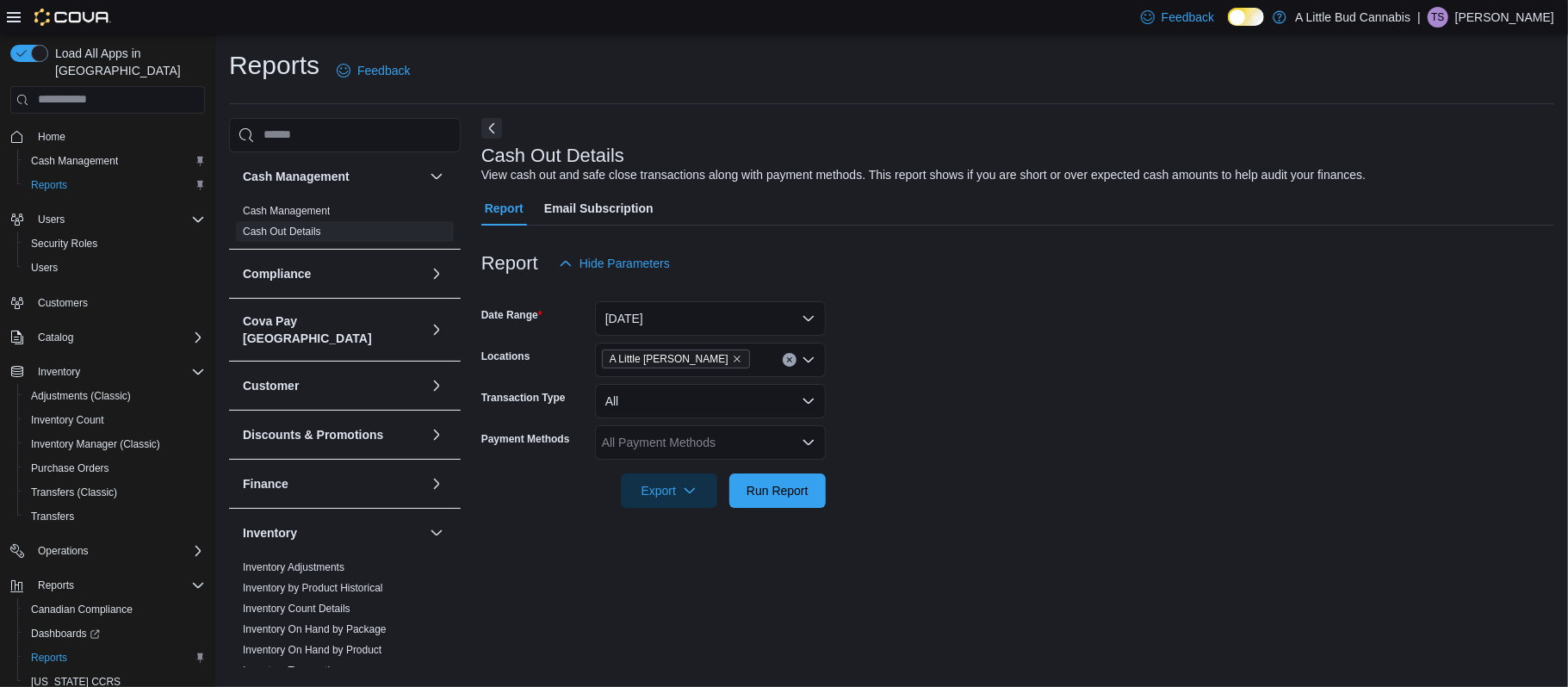
click at [1005, 506] on form "Date Range [DATE] Locations A [GEOGRAPHIC_DATA][PERSON_NAME] Transaction Type A…" at bounding box center [1017, 394] width 1073 height 227
click at [756, 491] on span "Run Report" at bounding box center [778, 490] width 62 height 18
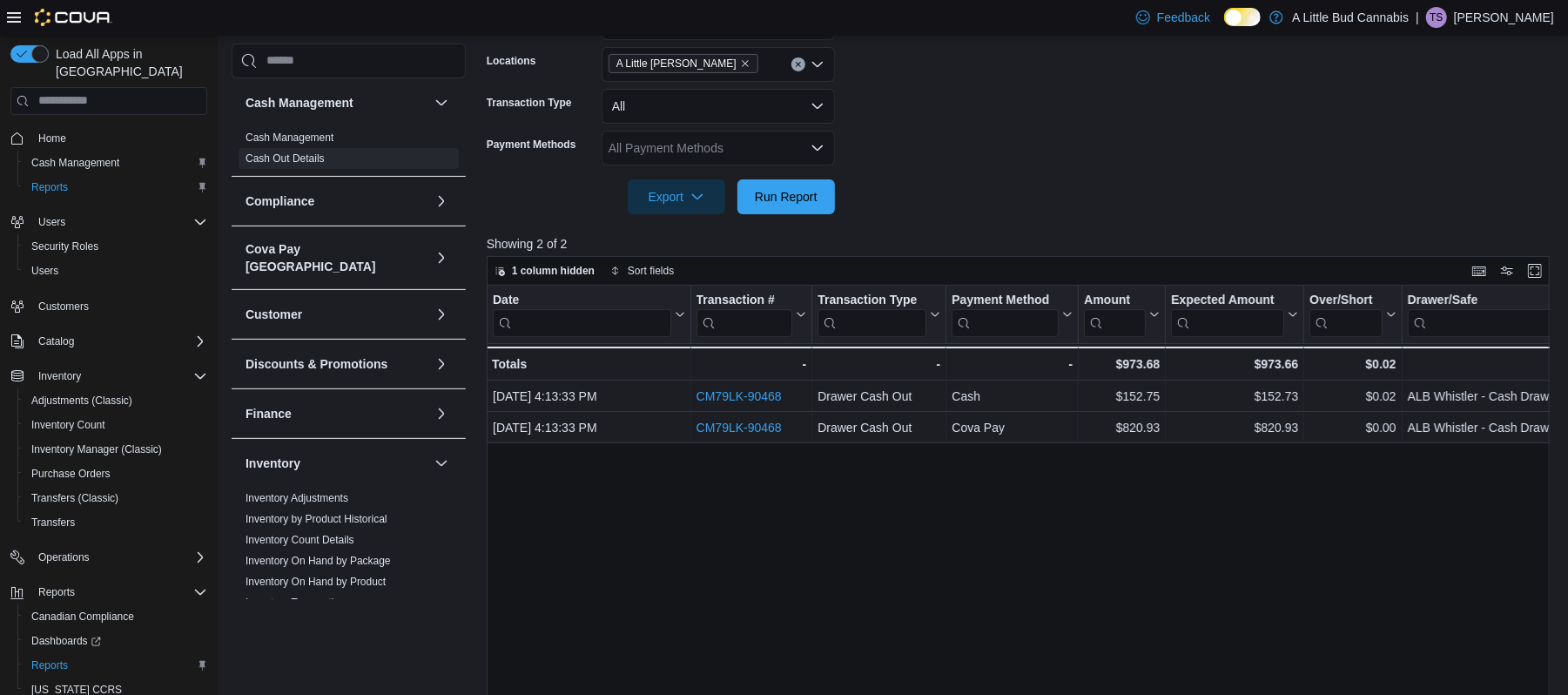
scroll to position [300, 0]
click at [381, 306] on button "Customer" at bounding box center [336, 315] width 182 height 18
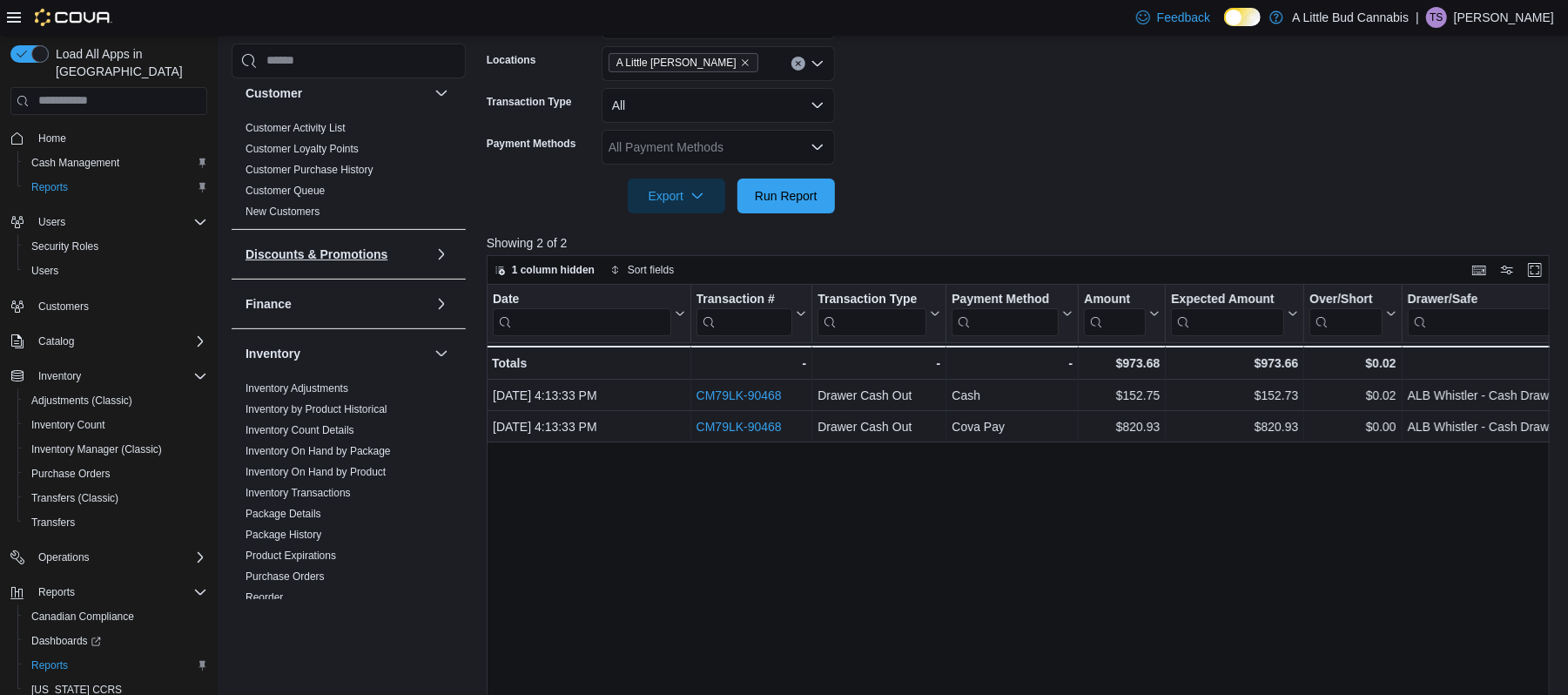
scroll to position [225, 0]
click at [431, 340] on button "button" at bounding box center [441, 349] width 21 height 21
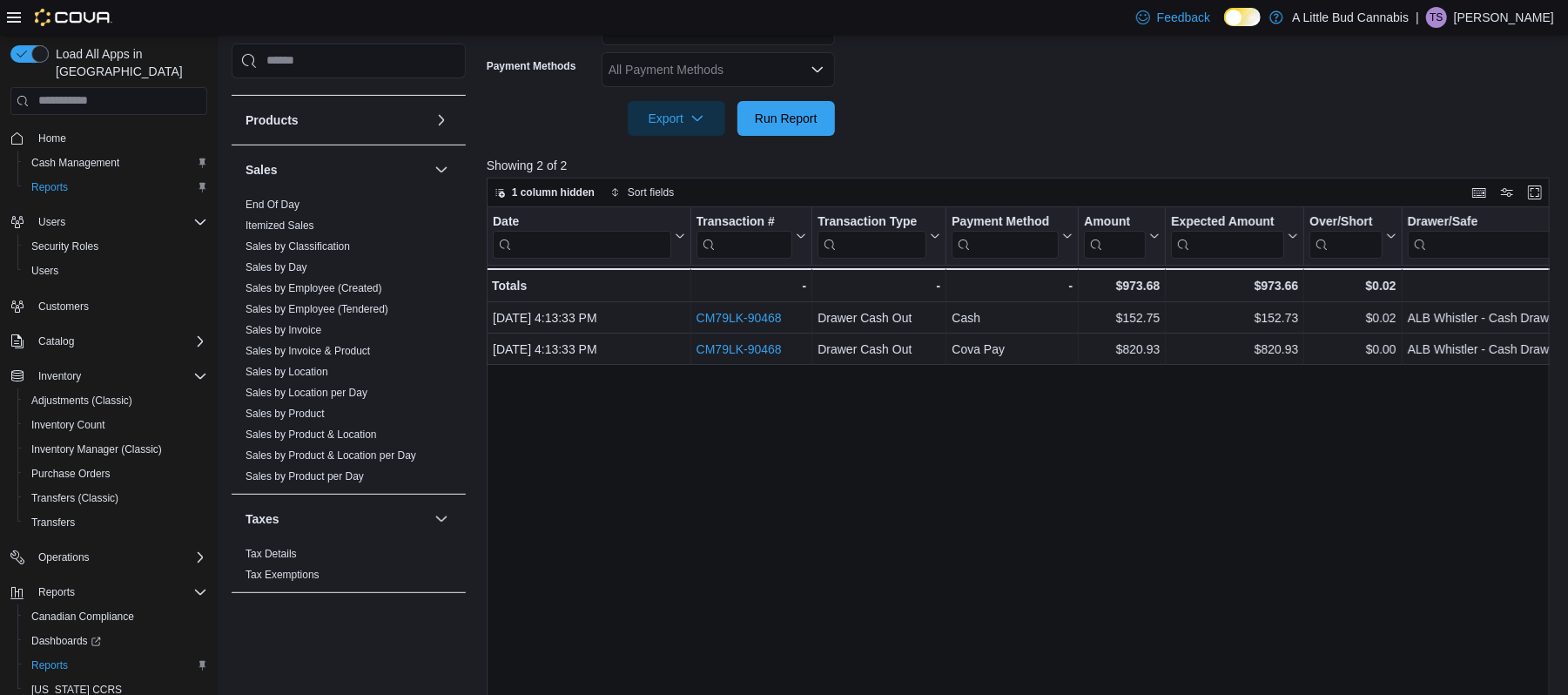
scroll to position [380, 0]
click at [411, 499] on div "Taxes" at bounding box center [348, 518] width 234 height 48
click at [286, 194] on span "End Of Day" at bounding box center [348, 204] width 220 height 21
click at [284, 198] on link "End Of Day" at bounding box center [272, 204] width 54 height 12
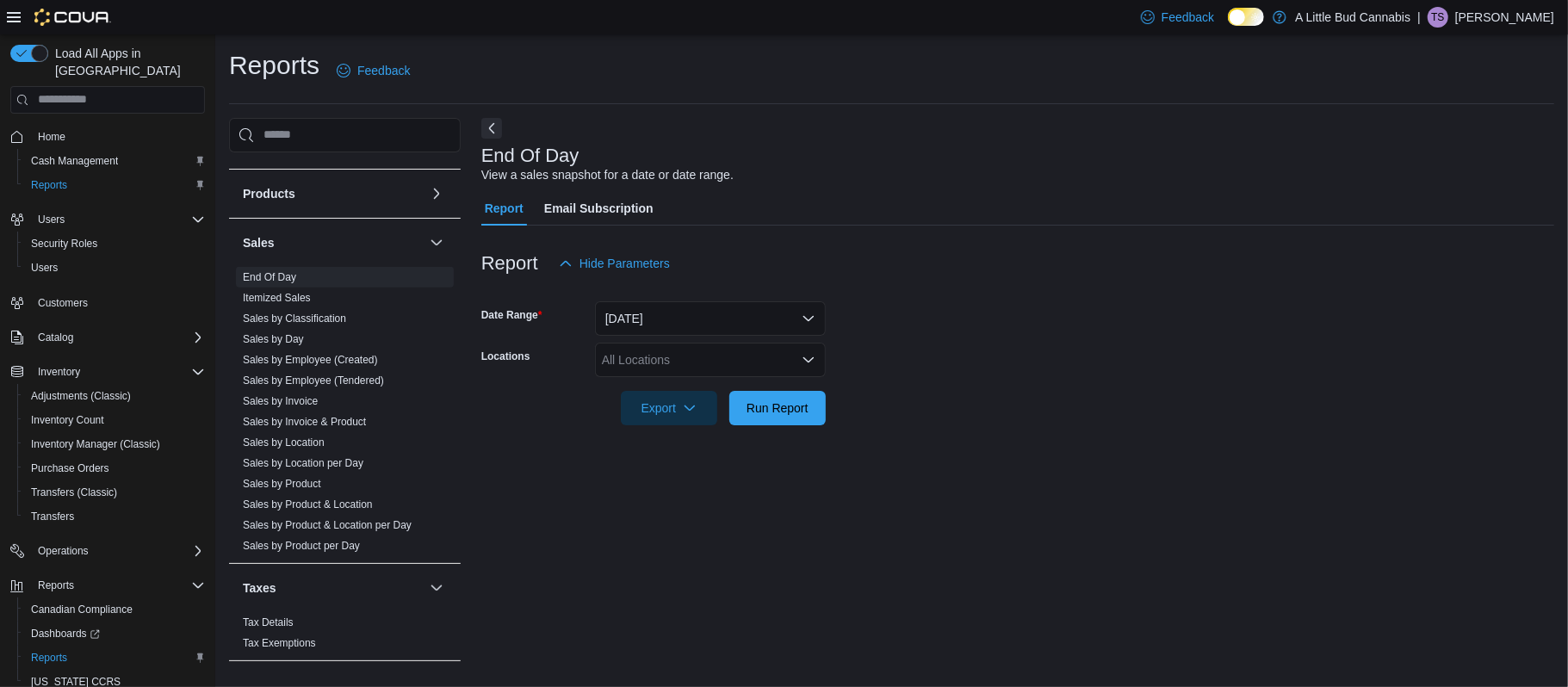
click at [641, 346] on div "All Locations" at bounding box center [711, 359] width 230 height 34
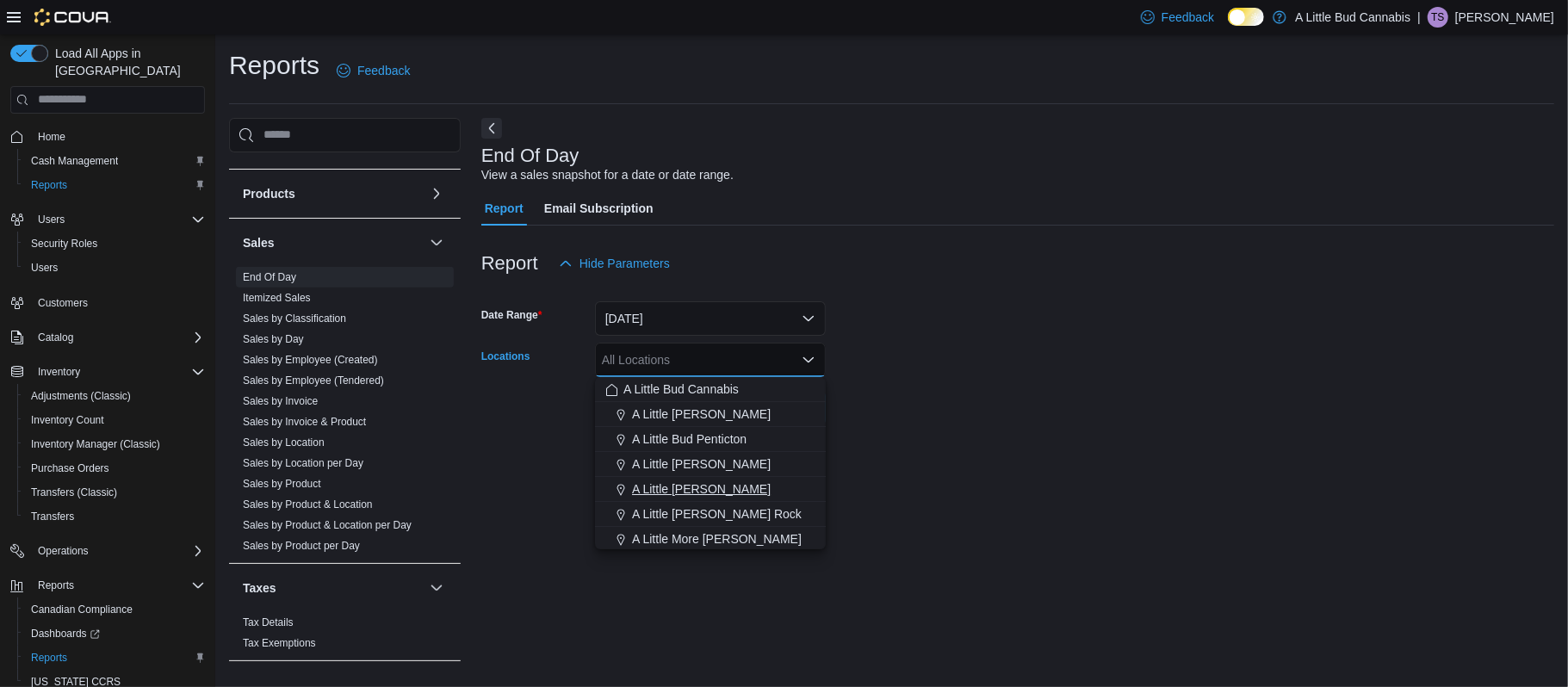
click at [699, 489] on span "A Little [PERSON_NAME]" at bounding box center [702, 489] width 139 height 18
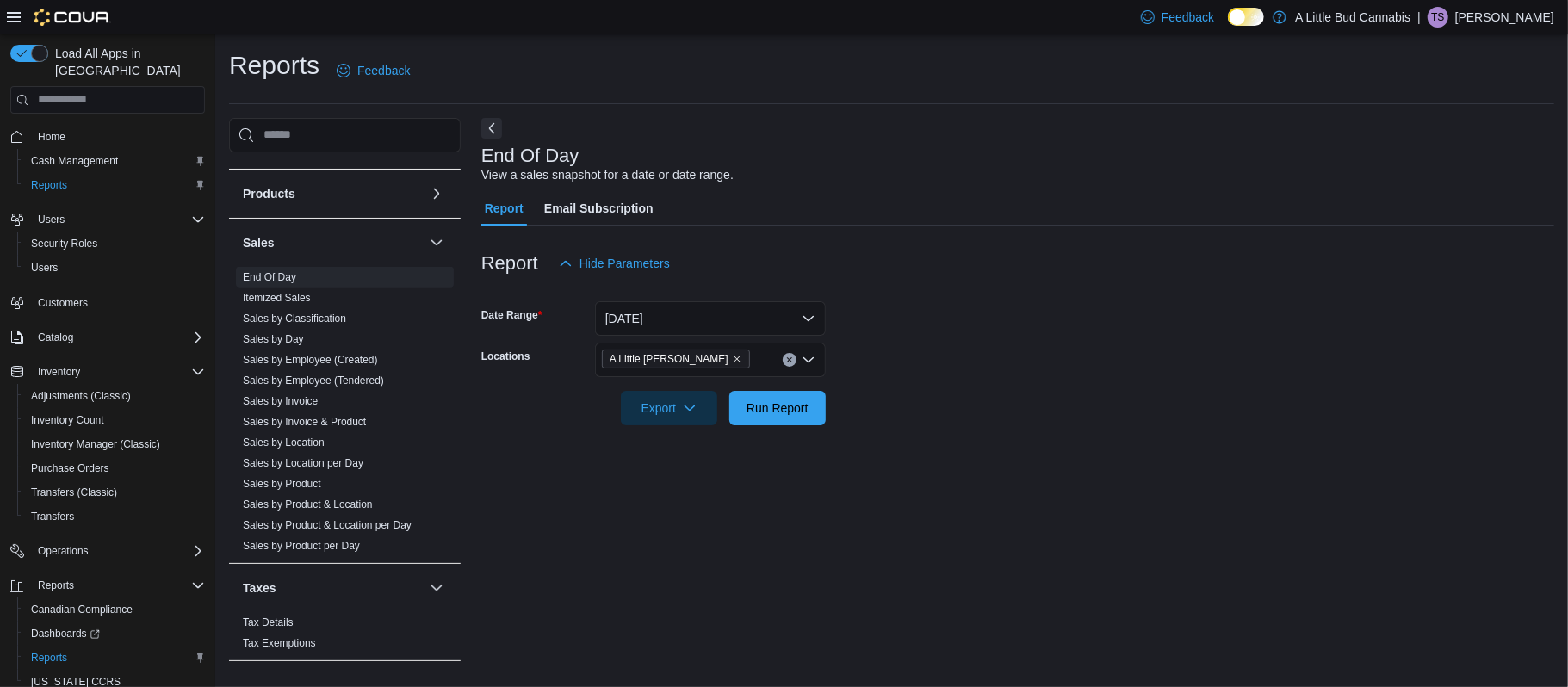
click at [992, 425] on div at bounding box center [1017, 435] width 1073 height 20
click at [763, 407] on span "Run Report" at bounding box center [778, 407] width 62 height 18
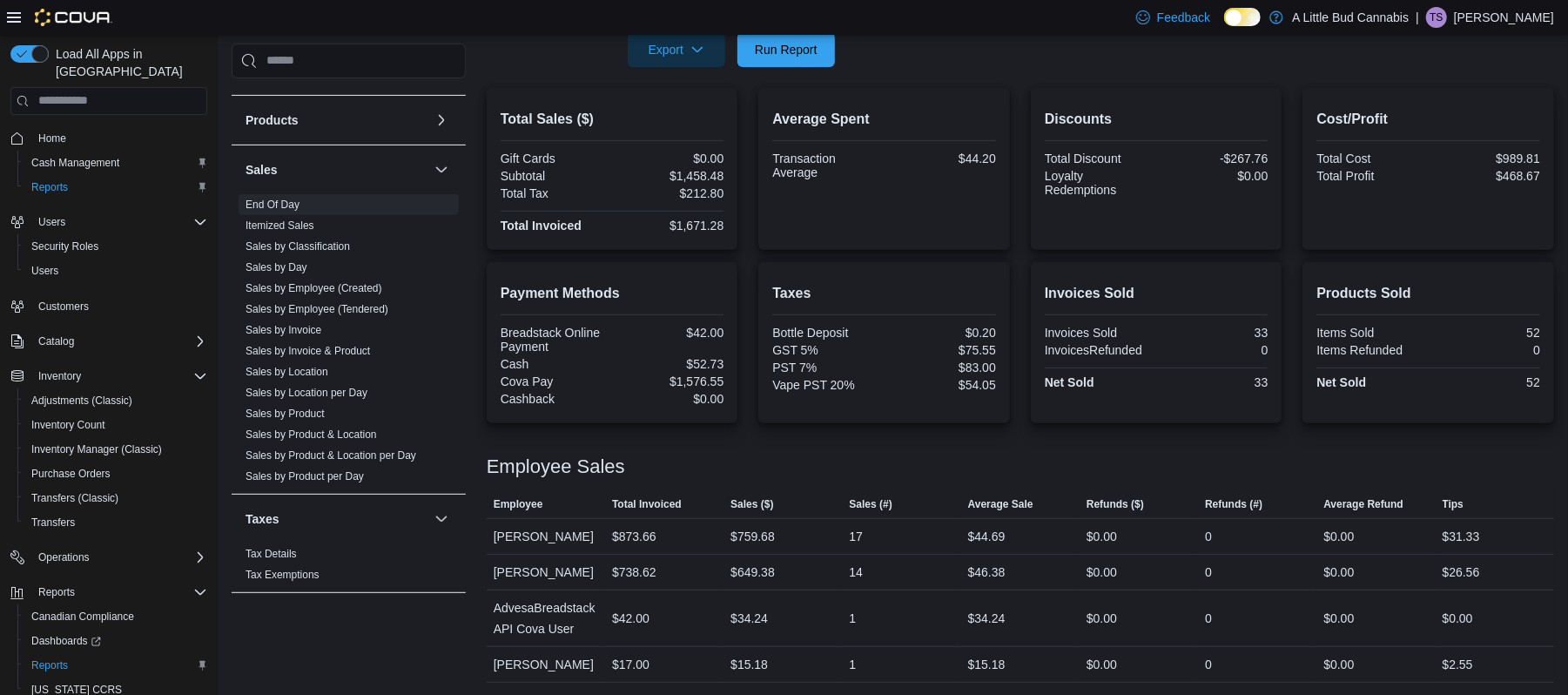
scroll to position [366, 0]
